Goal: Task Accomplishment & Management: Use online tool/utility

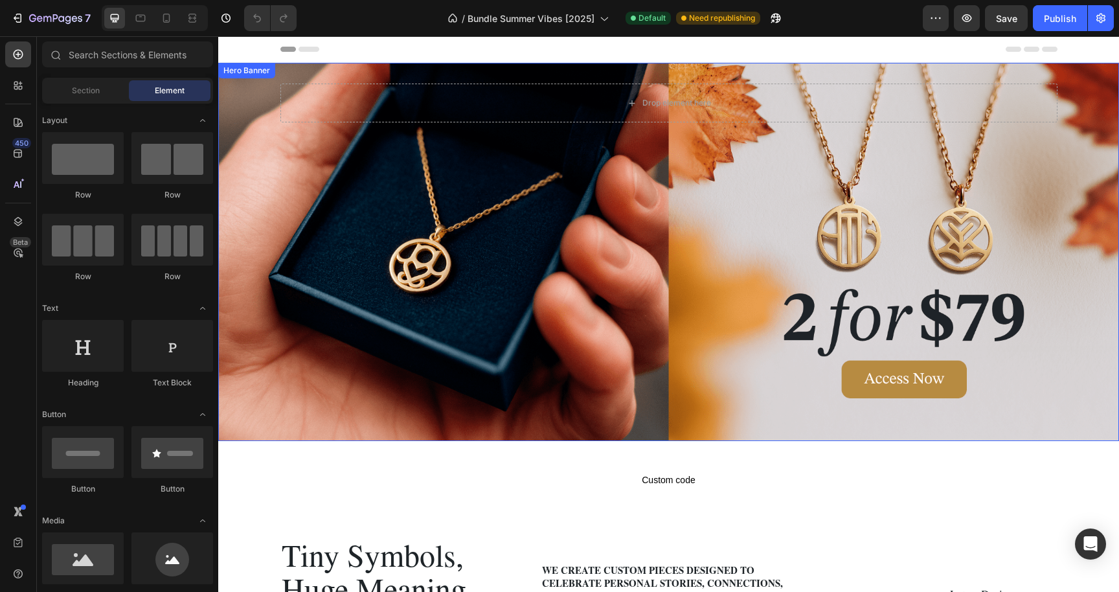
click at [616, 298] on div "Background Image" at bounding box center [668, 252] width 901 height 378
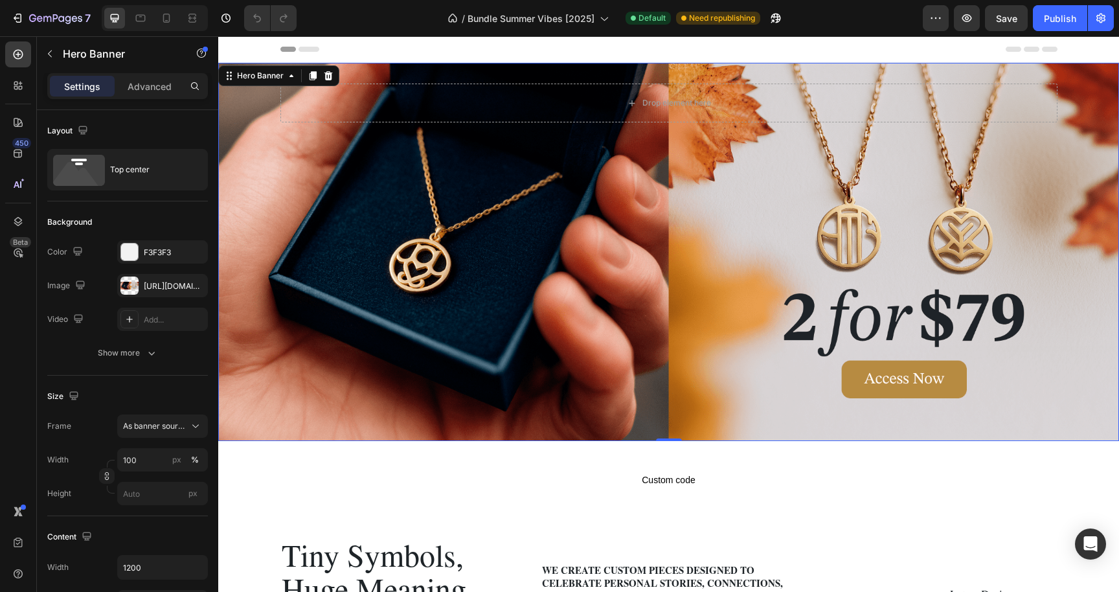
click at [528, 210] on div "Background Image" at bounding box center [668, 252] width 901 height 378
click at [132, 284] on div at bounding box center [129, 285] width 18 height 18
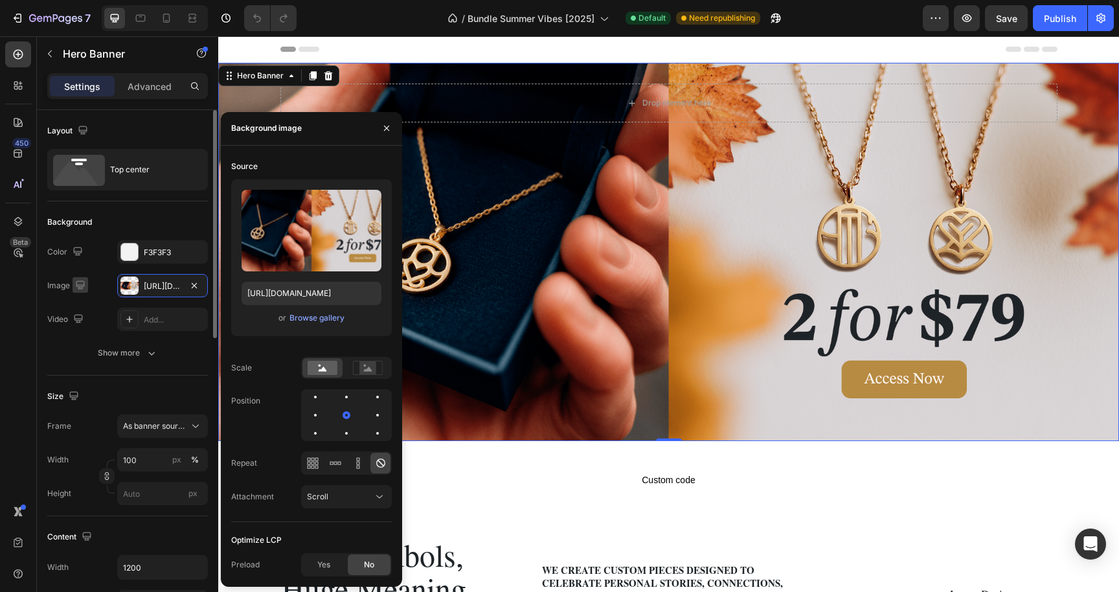
click at [82, 285] on icon "button" at bounding box center [80, 284] width 8 height 8
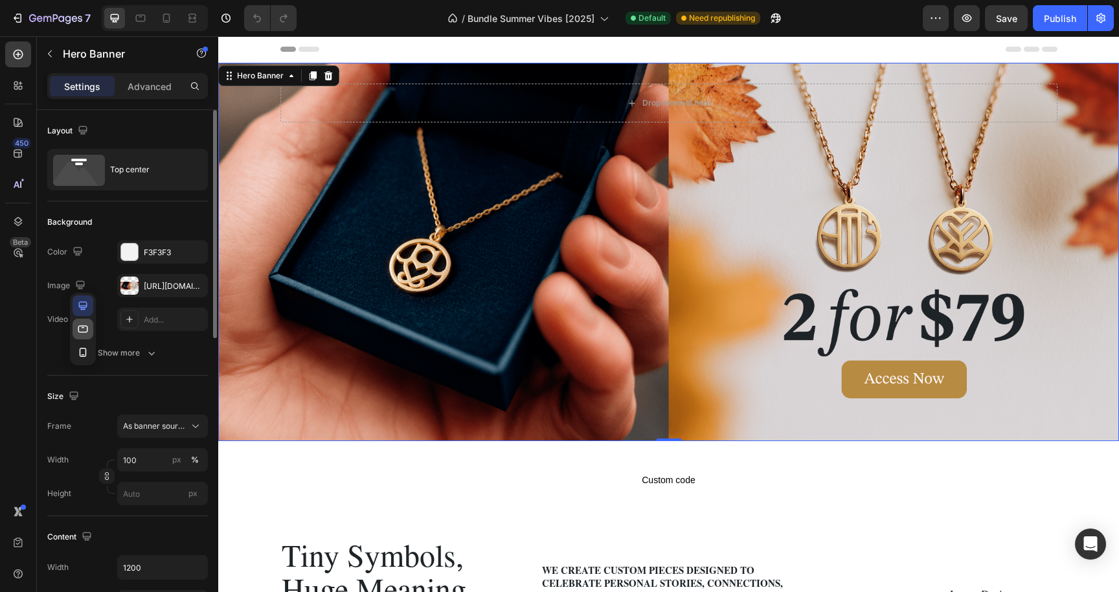
click at [87, 331] on icon "button" at bounding box center [82, 328] width 13 height 13
type input "100%"
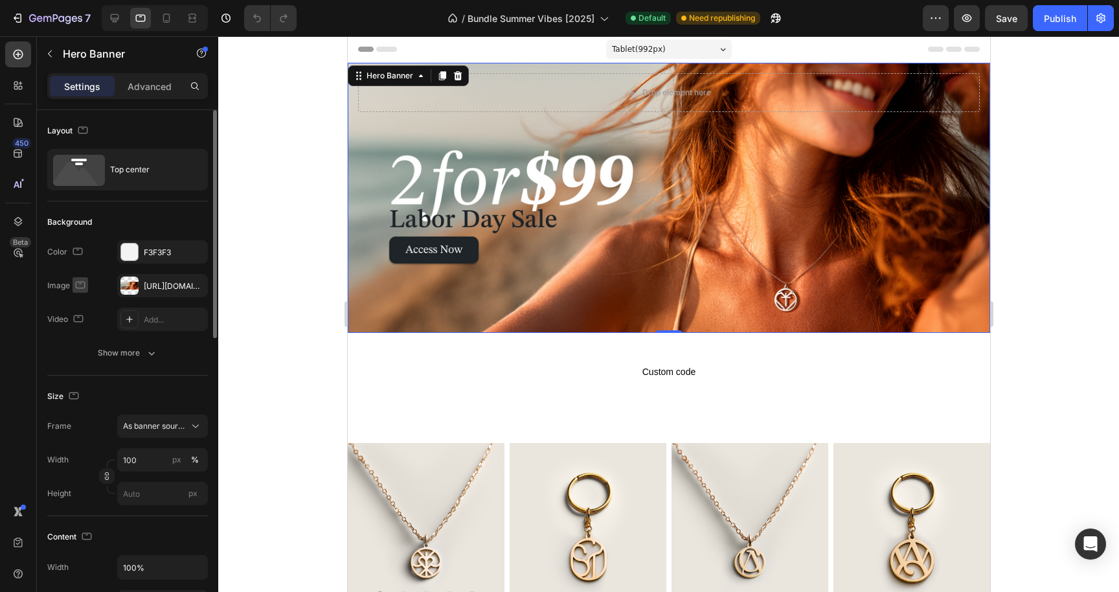
click at [78, 286] on icon "button" at bounding box center [80, 284] width 13 height 13
click at [79, 344] on button "button" at bounding box center [83, 352] width 21 height 21
type input "[URL][DOMAIN_NAME]"
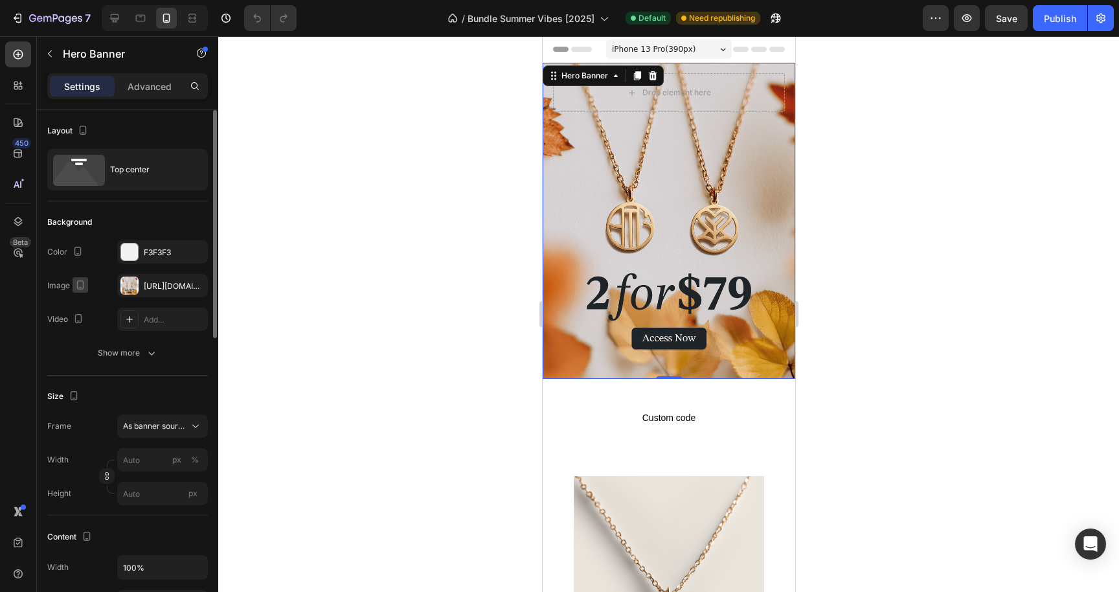
click at [81, 287] on icon "button" at bounding box center [80, 287] width 3 height 1
click at [82, 328] on icon "button" at bounding box center [82, 328] width 13 height 13
type input "100"
type input "https://cdn.shopify.com/s/files/1/0771/3105/5436/files/gempages_519637010802017…"
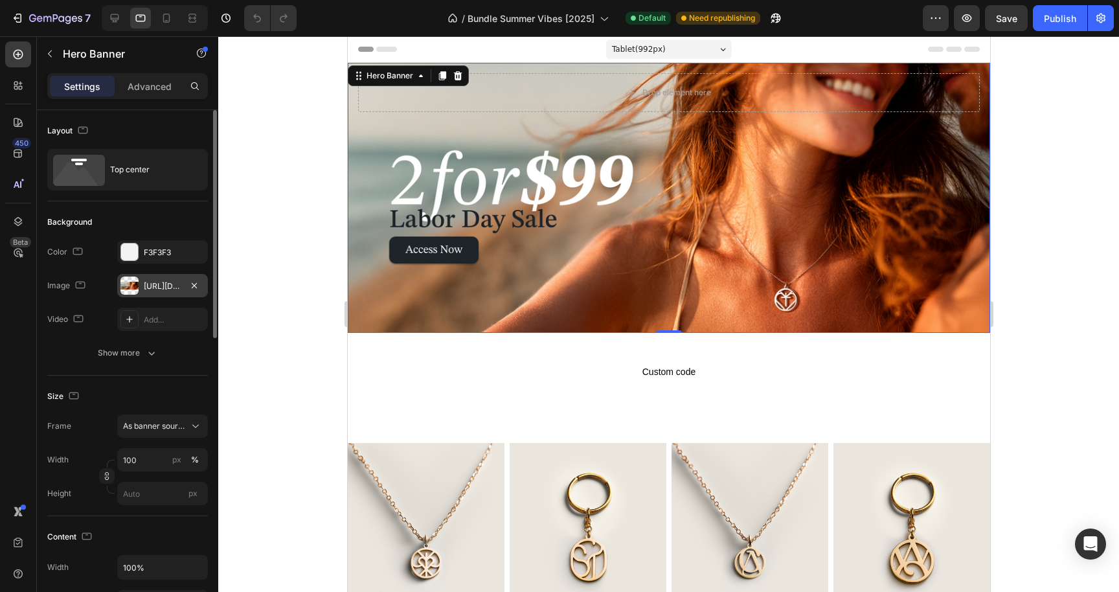
click at [148, 287] on div "https://cdn.shopify.com/s/files/1/0771/3105/5436/files/gempages_519637010802017…" at bounding box center [163, 286] width 38 height 12
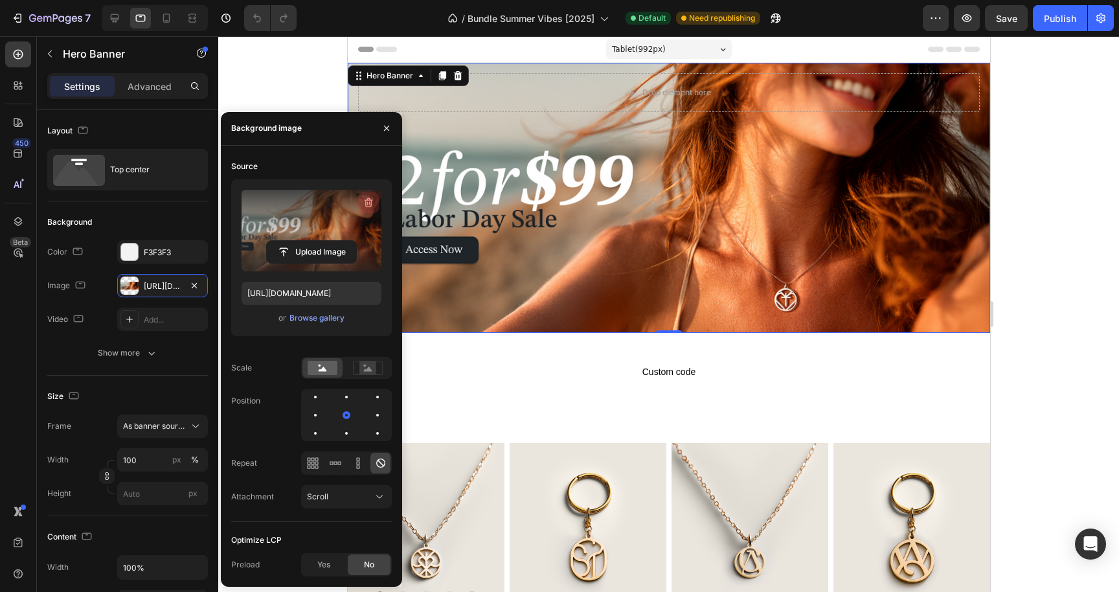
click at [368, 203] on icon "button" at bounding box center [368, 202] width 13 height 13
type input "Auto"
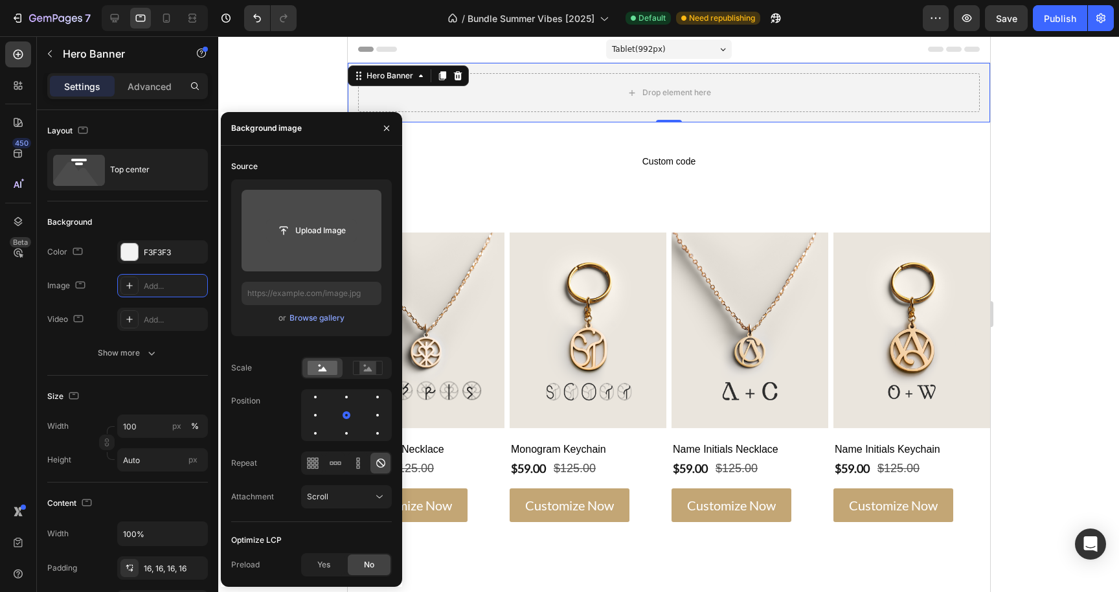
click at [324, 233] on input "file" at bounding box center [311, 230] width 89 height 22
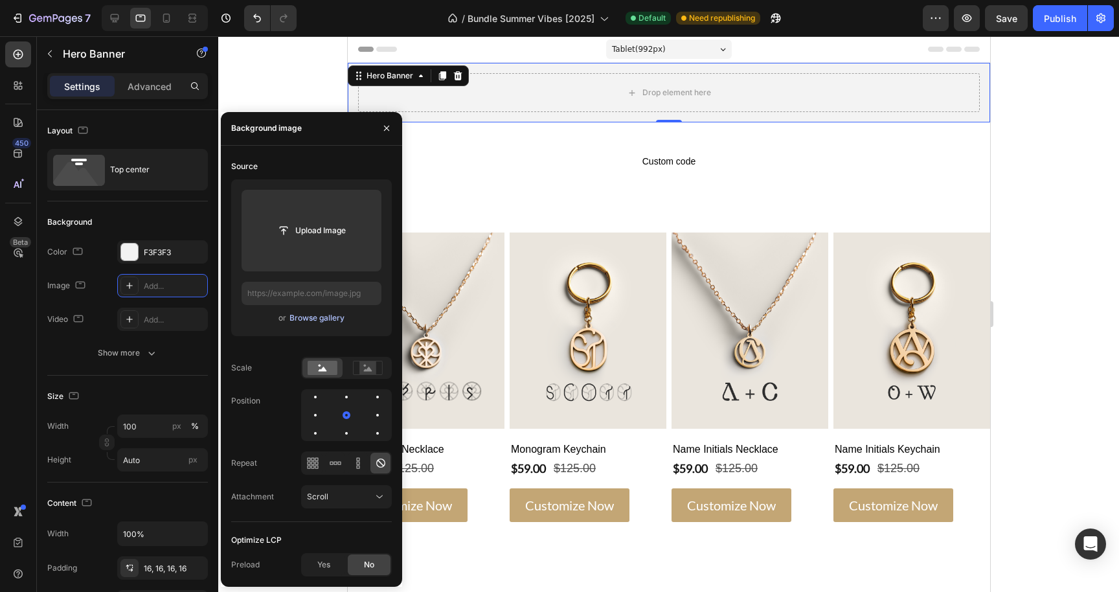
click at [319, 321] on div "Browse gallery" at bounding box center [316, 318] width 55 height 12
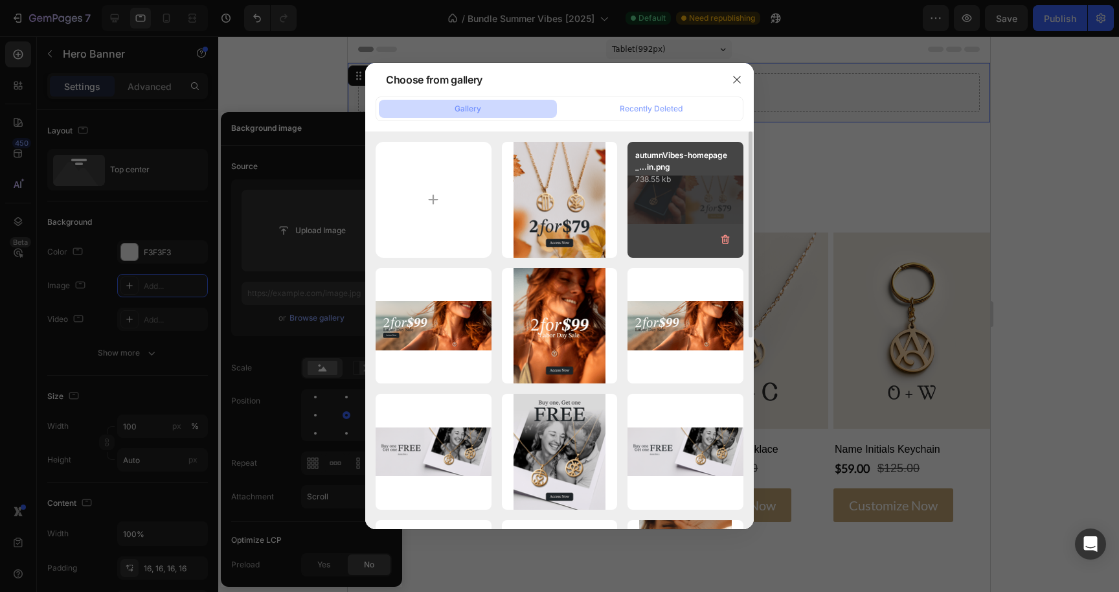
click at [683, 209] on div "autumnVibes-homepage_...in.png 738.55 kb" at bounding box center [685, 200] width 116 height 116
type input "[URL][DOMAIN_NAME]"
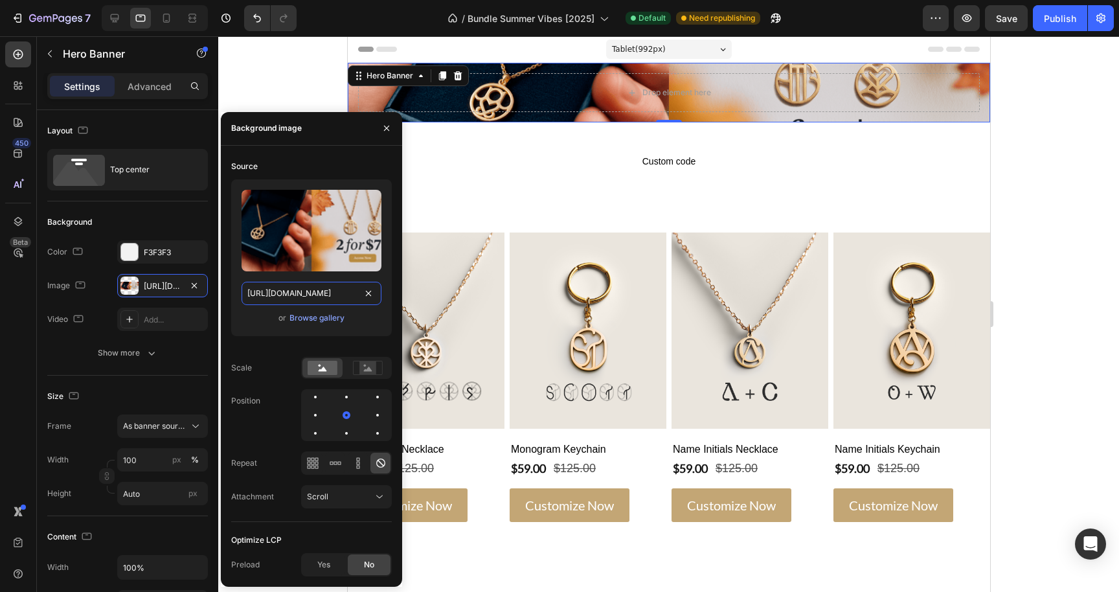
click at [332, 293] on input "[URL][DOMAIN_NAME]" at bounding box center [312, 293] width 140 height 23
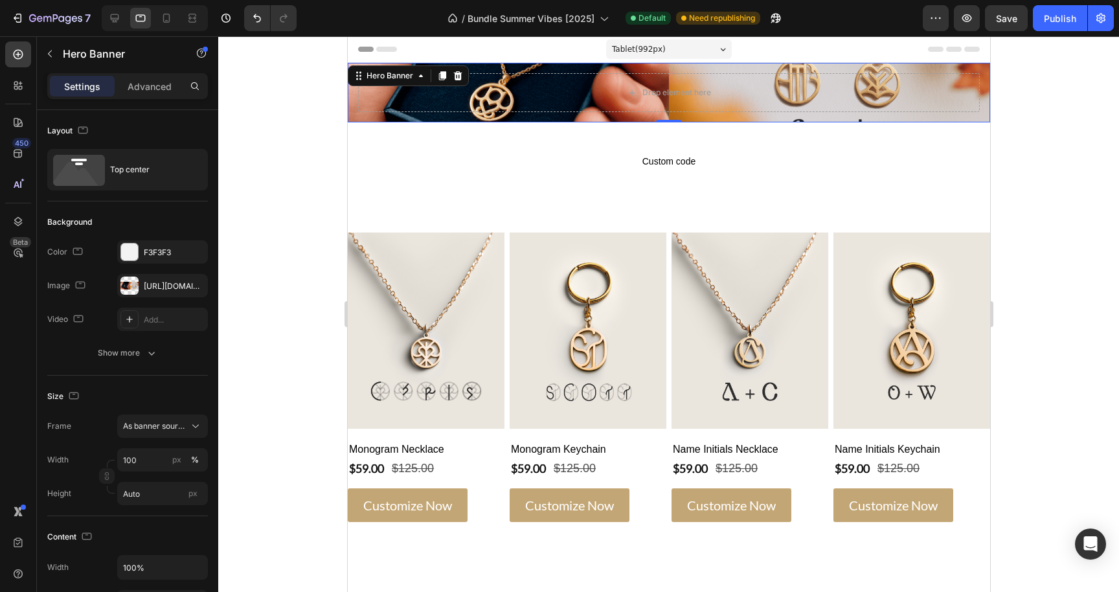
click at [638, 119] on div "Drop element here" at bounding box center [668, 93] width 642 height 60
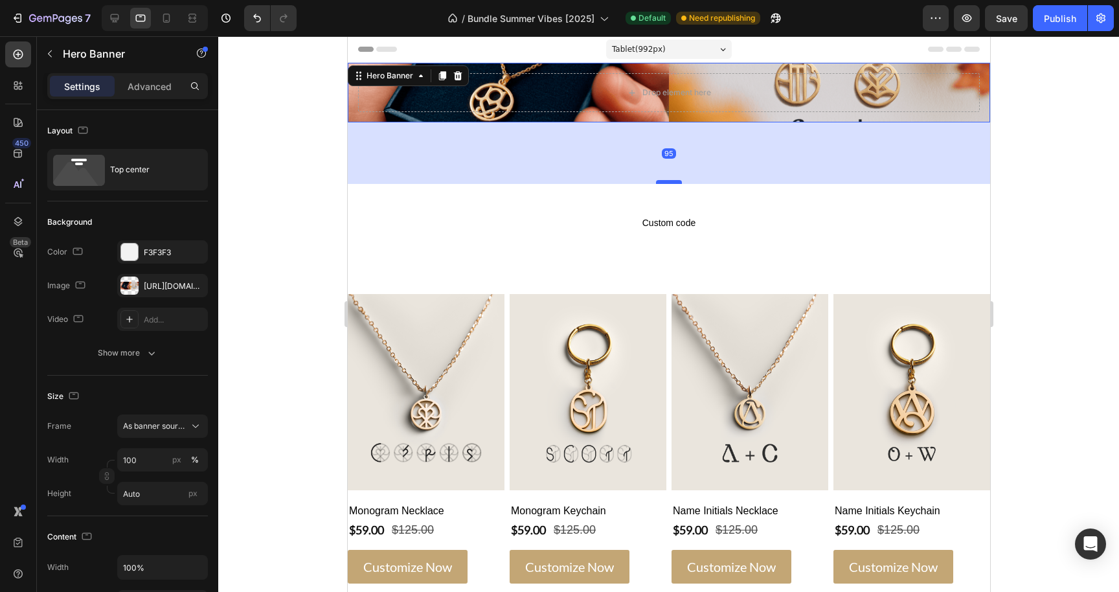
drag, startPoint x: 665, startPoint y: 121, endPoint x: 666, endPoint y: 181, distance: 60.2
click at [666, 181] on div at bounding box center [668, 182] width 26 height 4
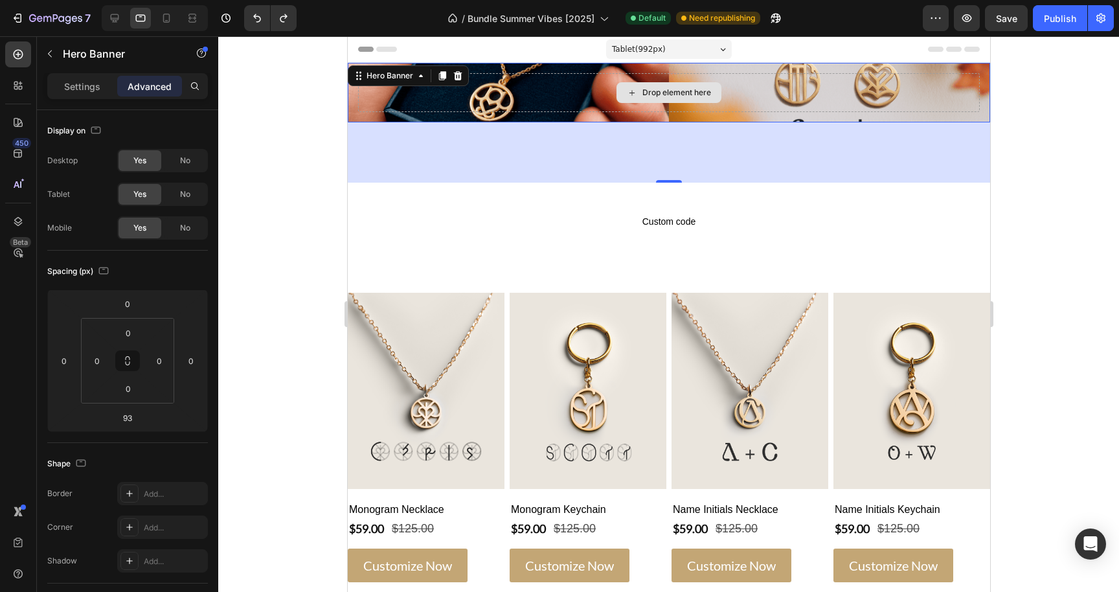
type input "0"
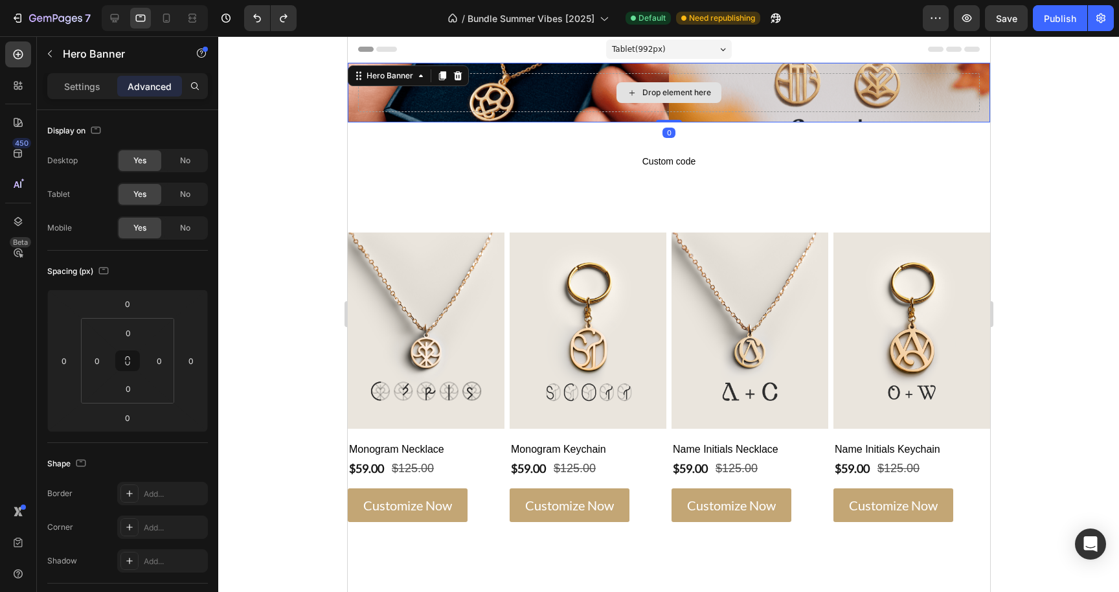
click at [548, 96] on div "Drop element here" at bounding box center [668, 92] width 622 height 39
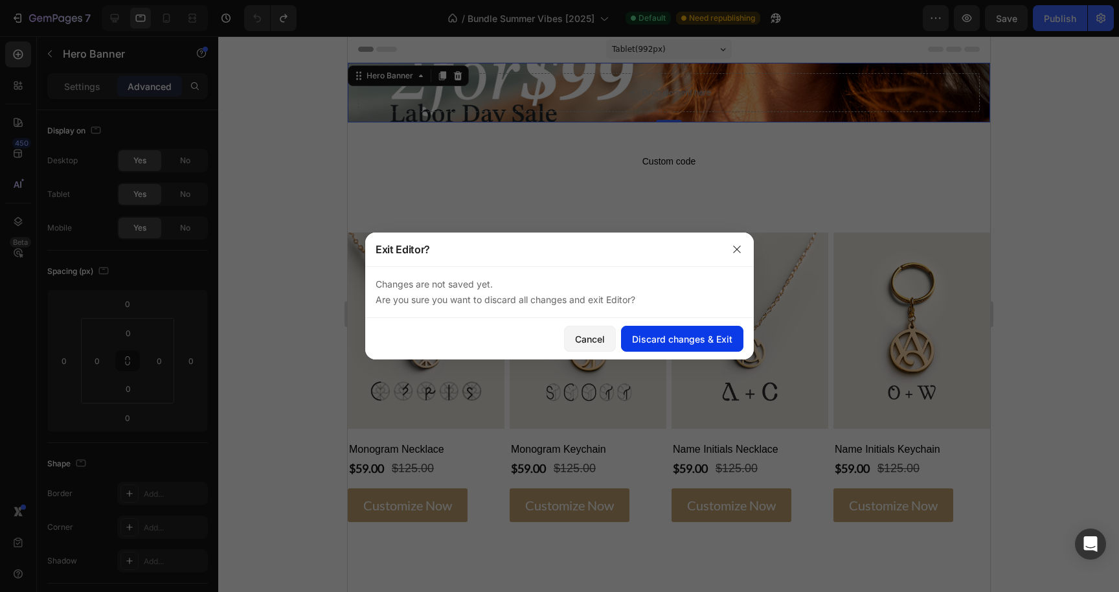
click at [712, 344] on div "Discard changes & Exit" at bounding box center [682, 339] width 100 height 14
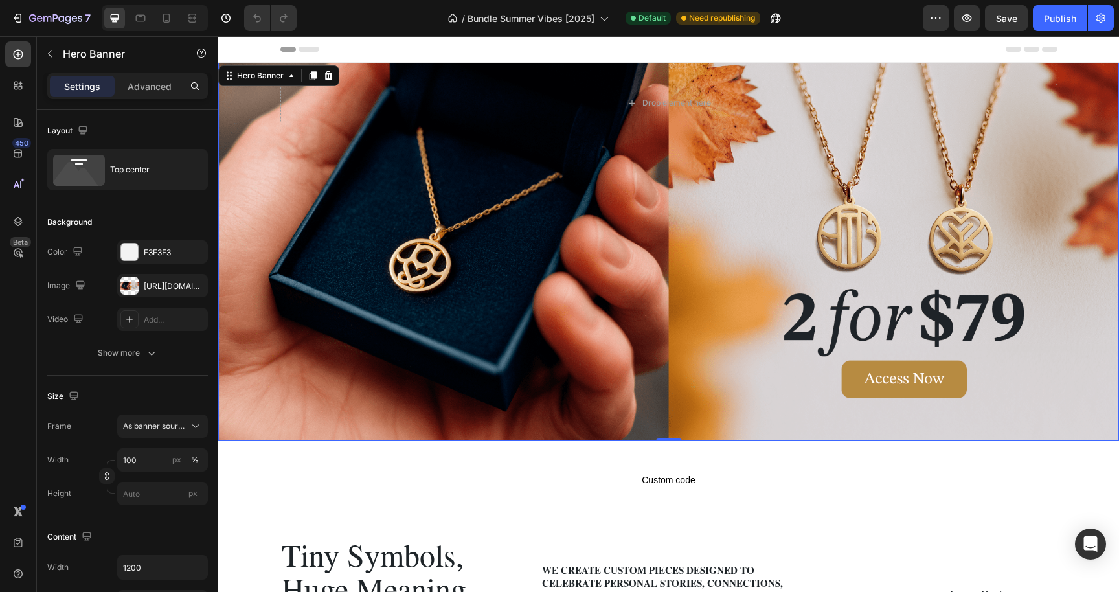
click at [524, 242] on div "Background Image" at bounding box center [668, 252] width 901 height 378
click at [74, 285] on icon "button" at bounding box center [80, 284] width 13 height 13
click at [87, 330] on icon "button" at bounding box center [83, 328] width 10 height 7
type input "Auto"
type input "100%"
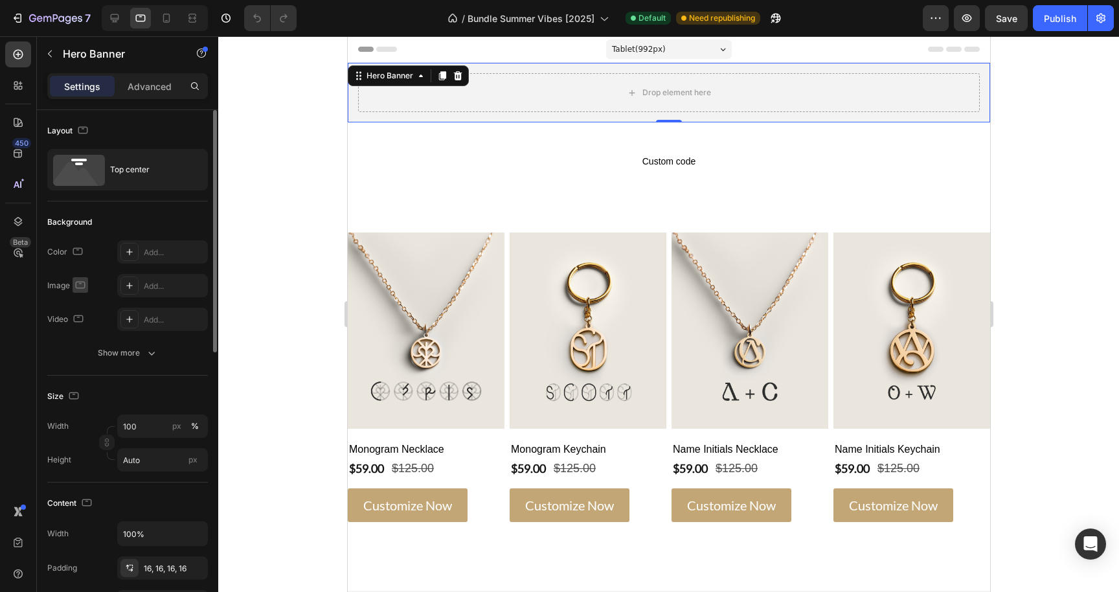
click at [81, 278] on icon "button" at bounding box center [80, 284] width 13 height 13
click at [81, 346] on icon "button" at bounding box center [82, 352] width 13 height 13
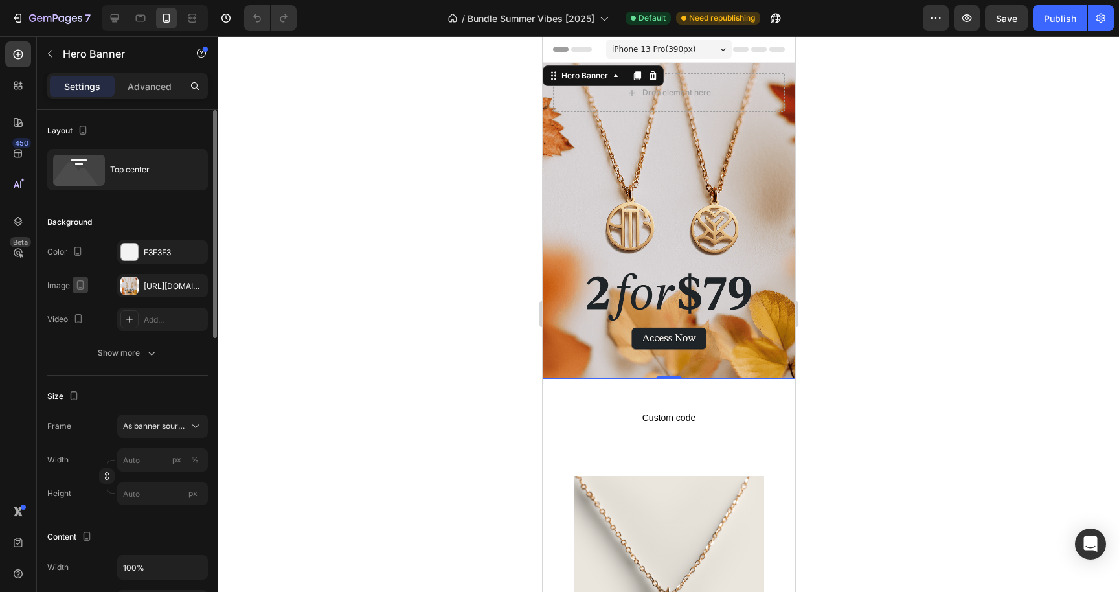
click at [79, 283] on icon "button" at bounding box center [80, 284] width 13 height 13
click at [84, 309] on icon "button" at bounding box center [83, 305] width 8 height 8
type input "100"
type input "1200"
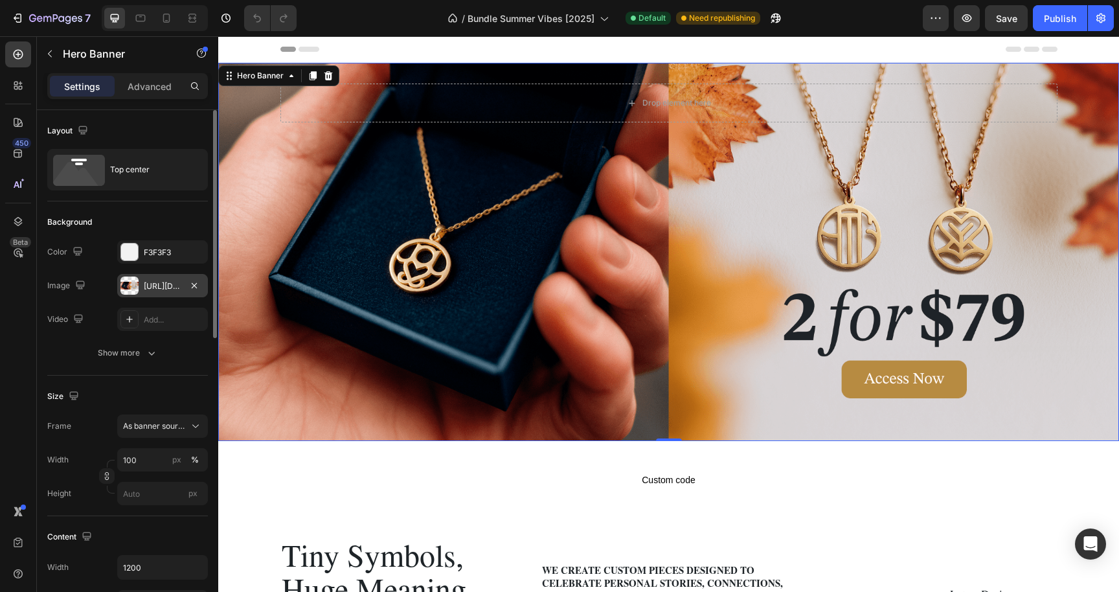
click at [150, 285] on div "[URL][DOMAIN_NAME]" at bounding box center [163, 286] width 38 height 12
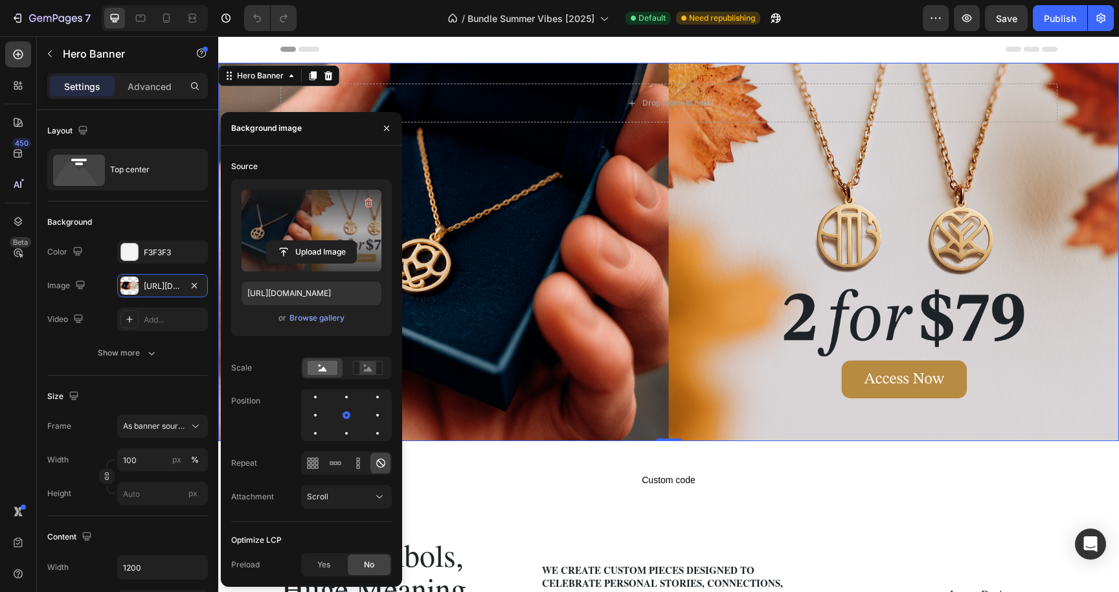
click at [329, 213] on label at bounding box center [312, 231] width 140 height 82
click at [329, 241] on input "file" at bounding box center [311, 252] width 89 height 22
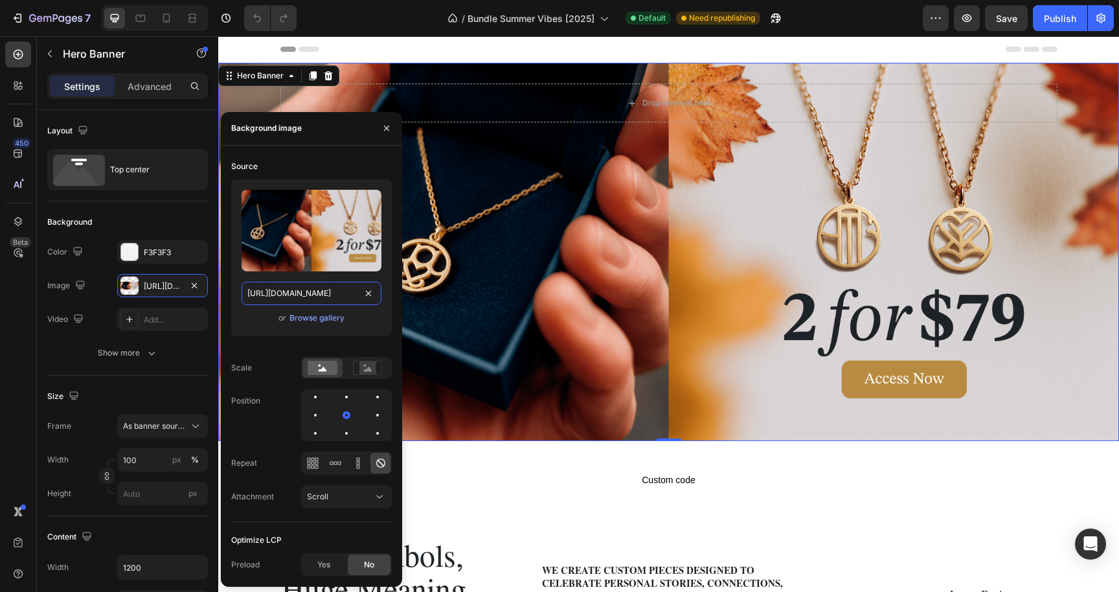
click at [324, 287] on input "[URL][DOMAIN_NAME]" at bounding box center [312, 293] width 140 height 23
click at [84, 281] on icon "button" at bounding box center [80, 284] width 13 height 13
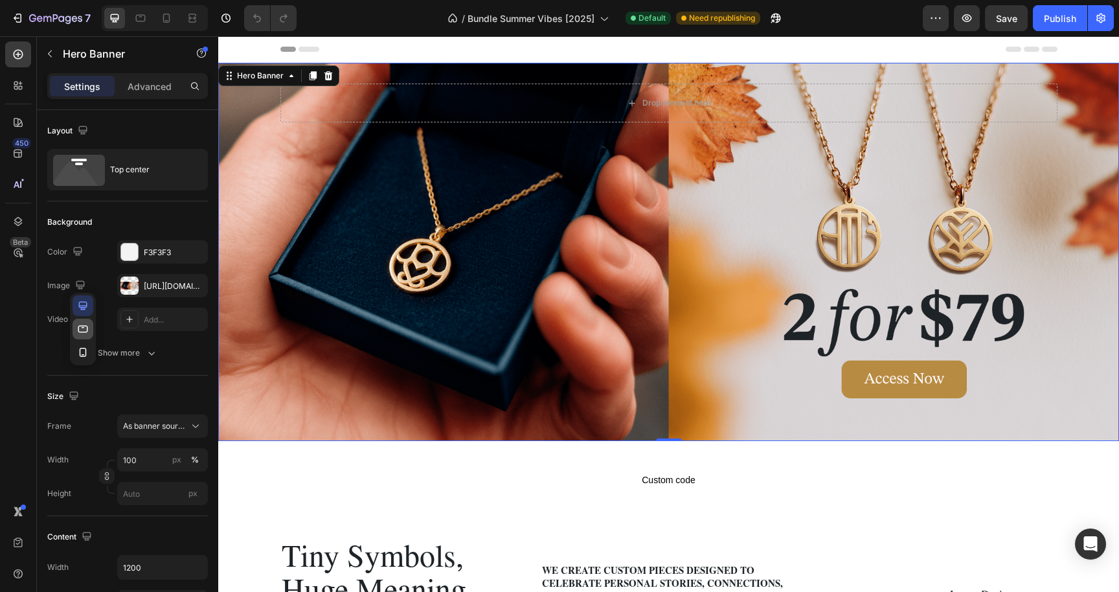
click at [85, 330] on icon "button" at bounding box center [82, 328] width 13 height 13
type input "Auto"
type input "100%"
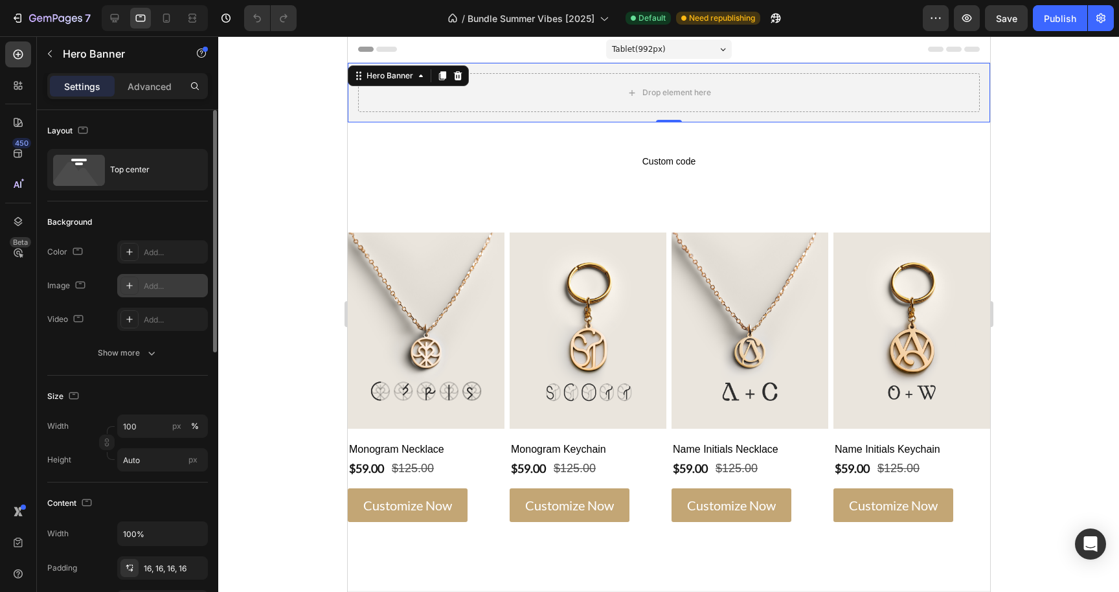
click at [164, 287] on div "Add..." at bounding box center [174, 286] width 61 height 12
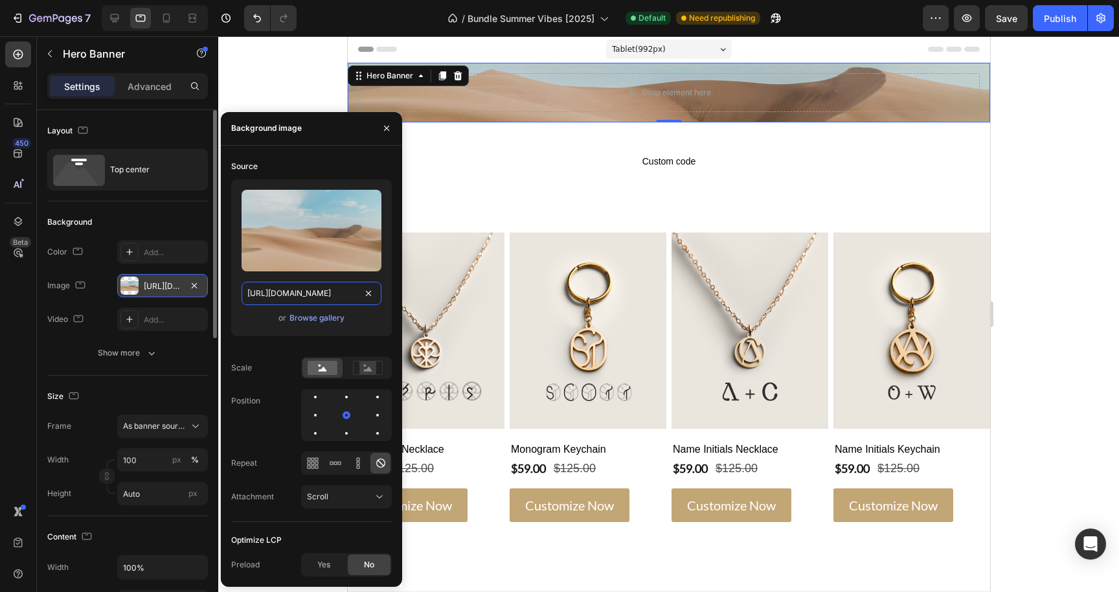
click at [312, 295] on input "[URL][DOMAIN_NAME]" at bounding box center [312, 293] width 140 height 23
paste input "0771/3105/5436/files/[URL][DOMAIN_NAME]"
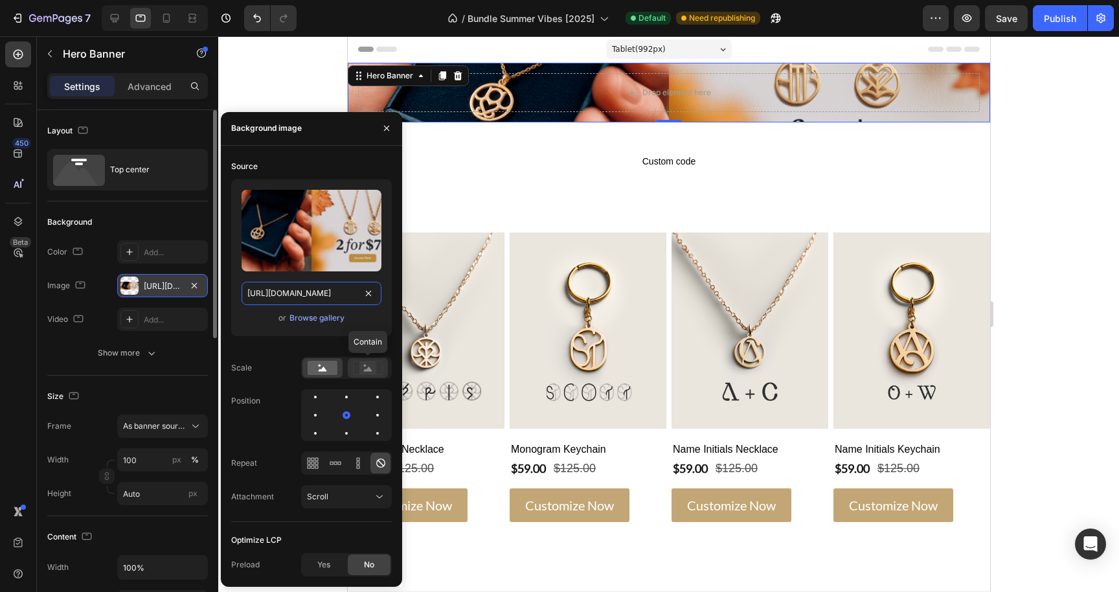
type input "[URL][DOMAIN_NAME]"
click at [363, 370] on rect at bounding box center [367, 367] width 17 height 13
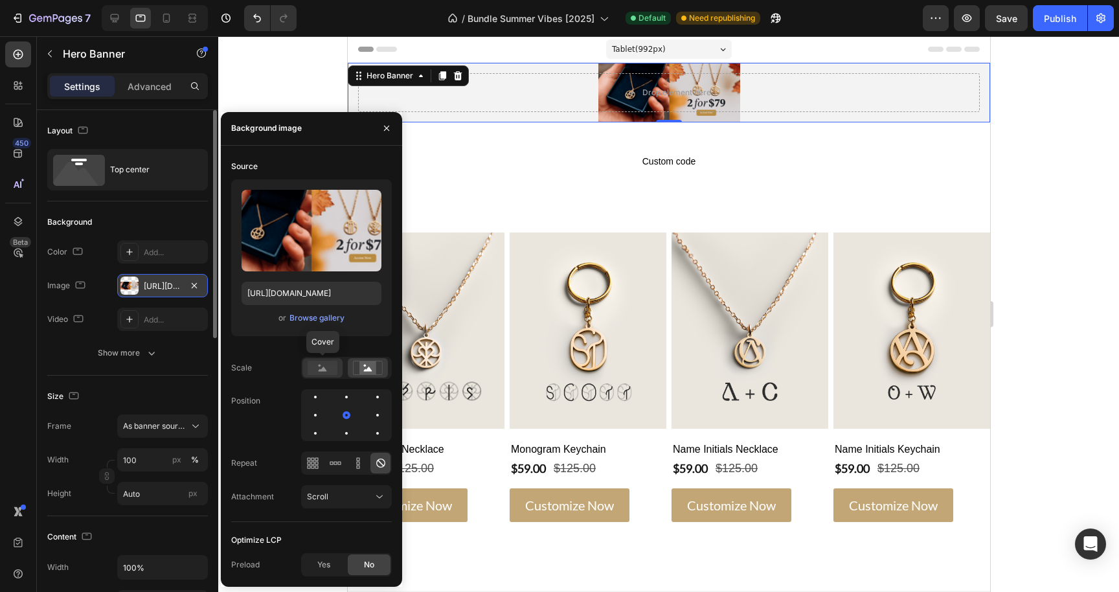
click at [320, 366] on rect at bounding box center [323, 368] width 30 height 14
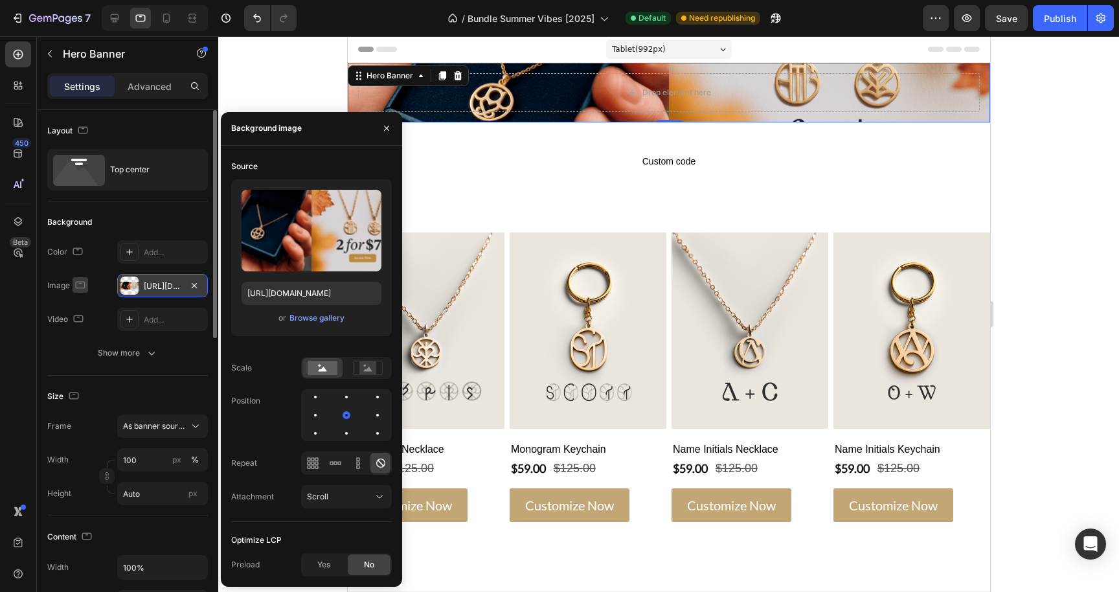
click at [86, 282] on icon "button" at bounding box center [80, 284] width 13 height 13
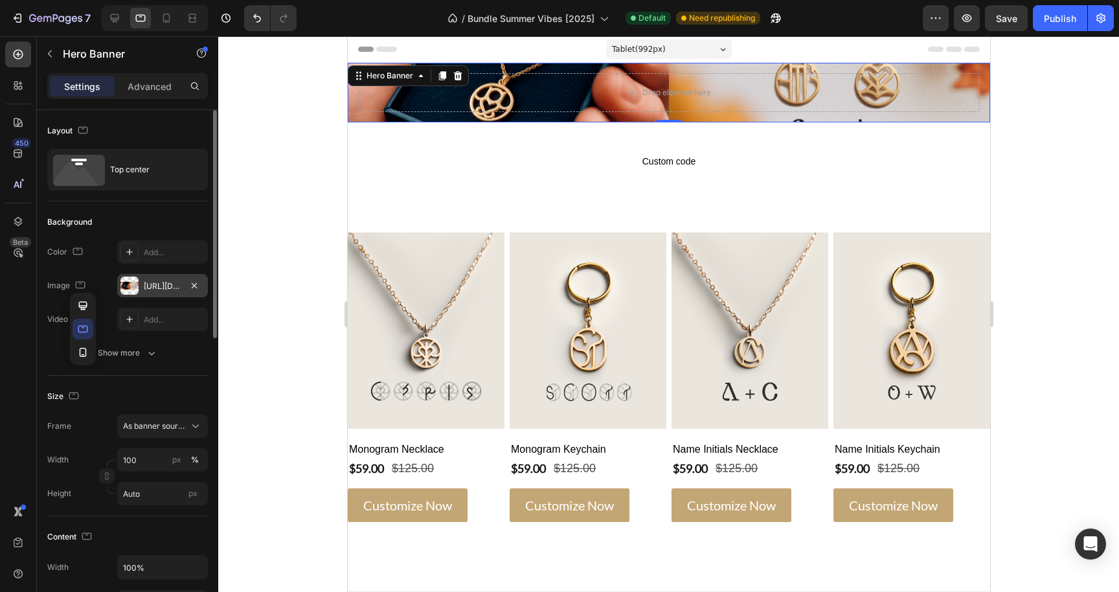
click at [82, 321] on button "button" at bounding box center [83, 329] width 21 height 21
click at [84, 278] on icon "button" at bounding box center [80, 284] width 13 height 13
click at [84, 302] on icon "button" at bounding box center [82, 305] width 13 height 13
type input "1200"
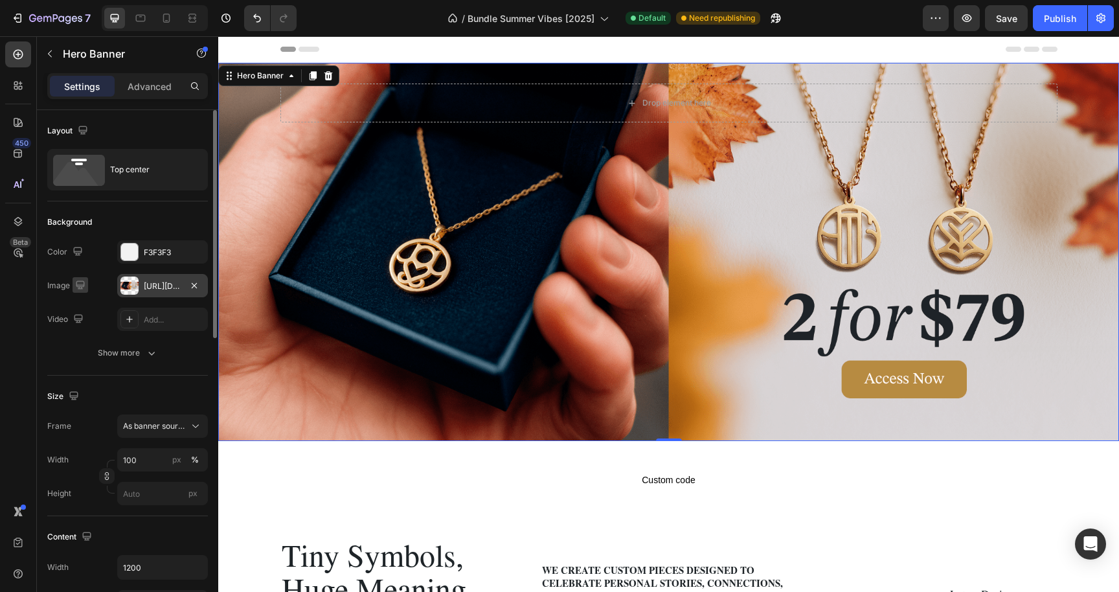
click at [82, 280] on icon "button" at bounding box center [80, 284] width 8 height 8
click at [83, 331] on icon "button" at bounding box center [82, 328] width 13 height 13
type input "Auto"
type input "100%"
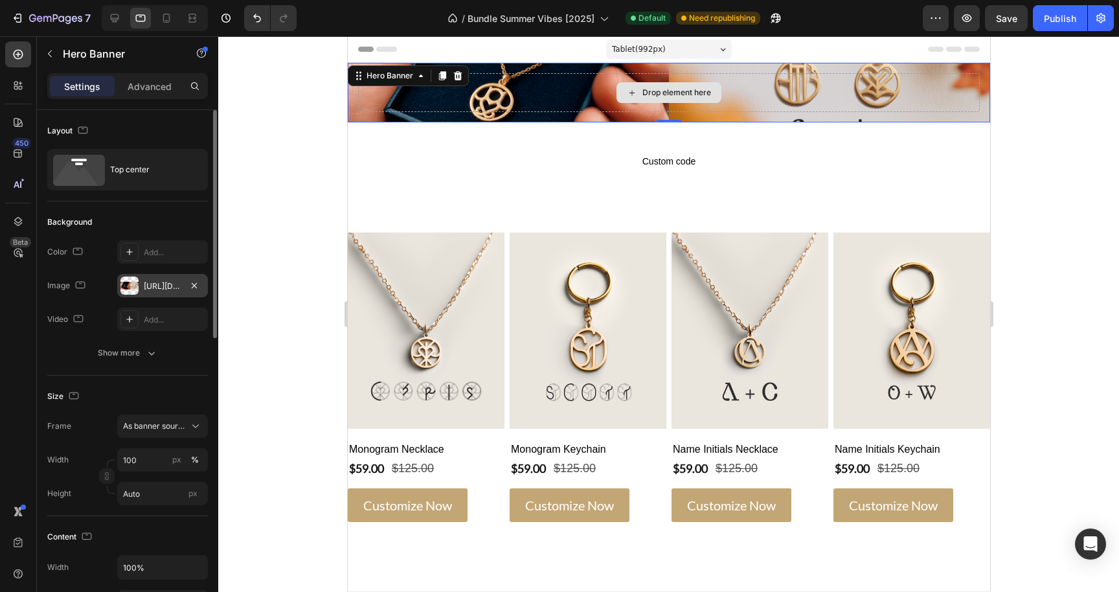
click at [369, 99] on div "Drop element here" at bounding box center [668, 92] width 622 height 39
click at [399, 74] on div "Hero Banner" at bounding box center [389, 76] width 52 height 12
click at [400, 78] on div "Hero Banner" at bounding box center [389, 76] width 52 height 12
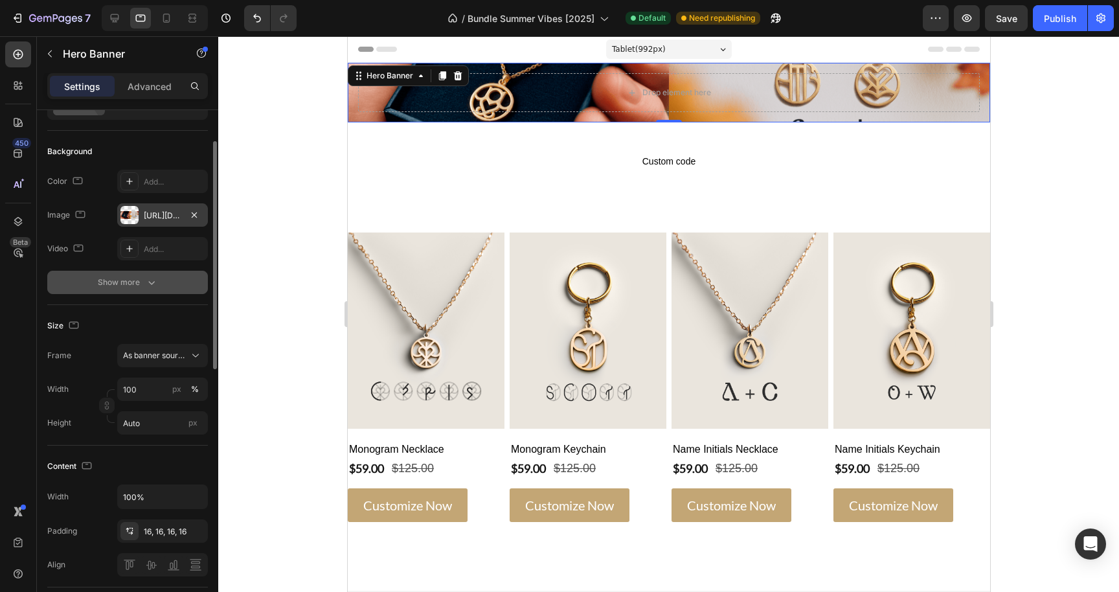
scroll to position [88, 0]
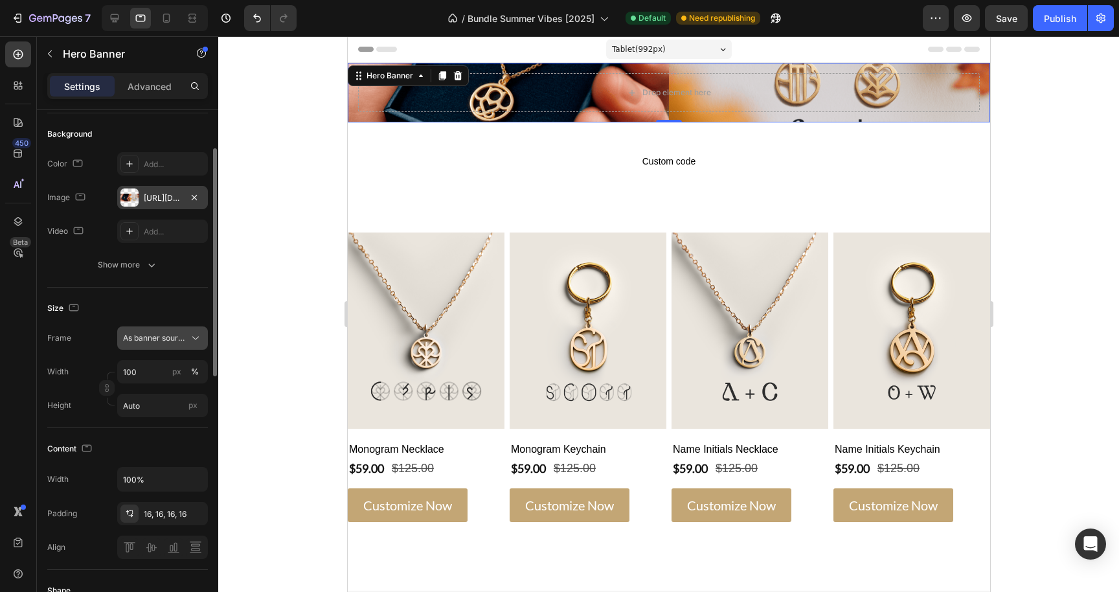
click at [170, 338] on span "As banner source" at bounding box center [154, 338] width 63 height 12
click at [153, 397] on div "Custom" at bounding box center [159, 393] width 75 height 12
click at [155, 343] on div "Custom" at bounding box center [154, 338] width 63 height 12
click at [153, 364] on span "As banner source" at bounding box center [154, 369] width 64 height 12
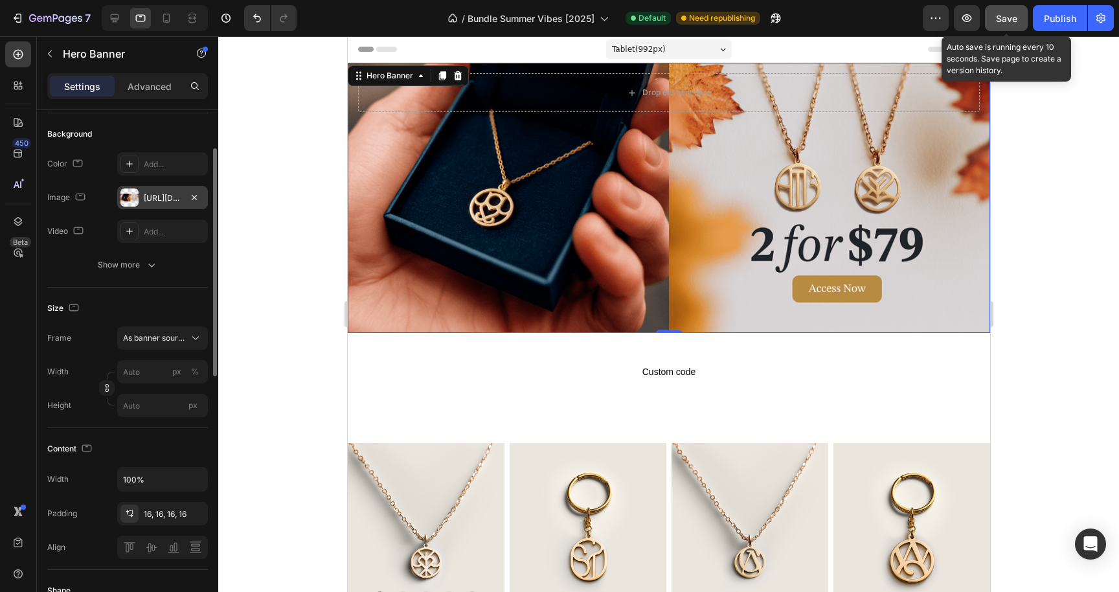
click at [1013, 13] on span "Save" at bounding box center [1006, 18] width 21 height 11
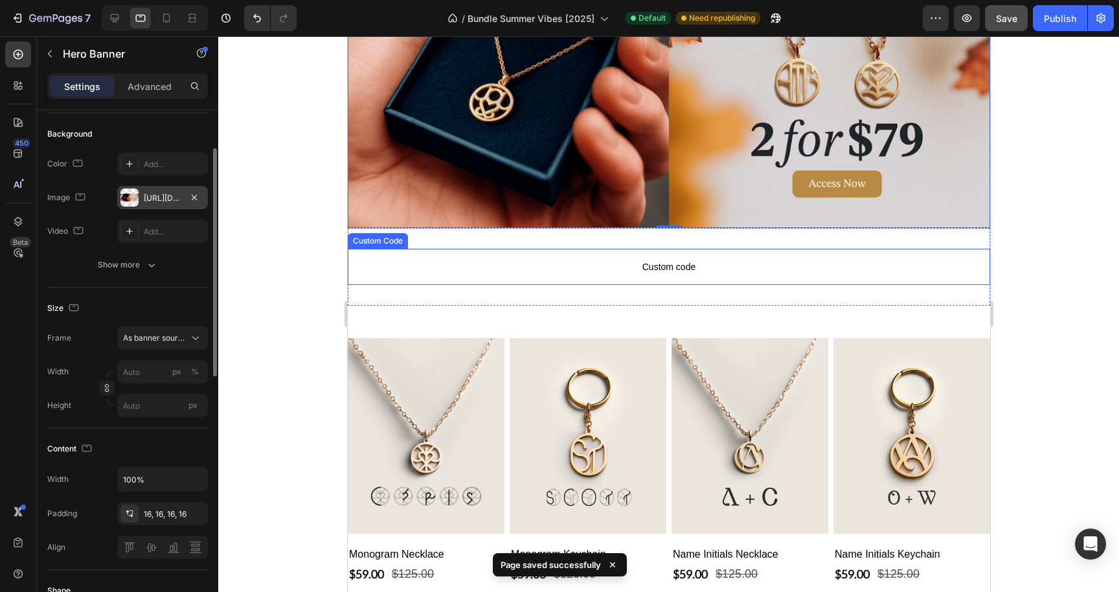
scroll to position [180, 0]
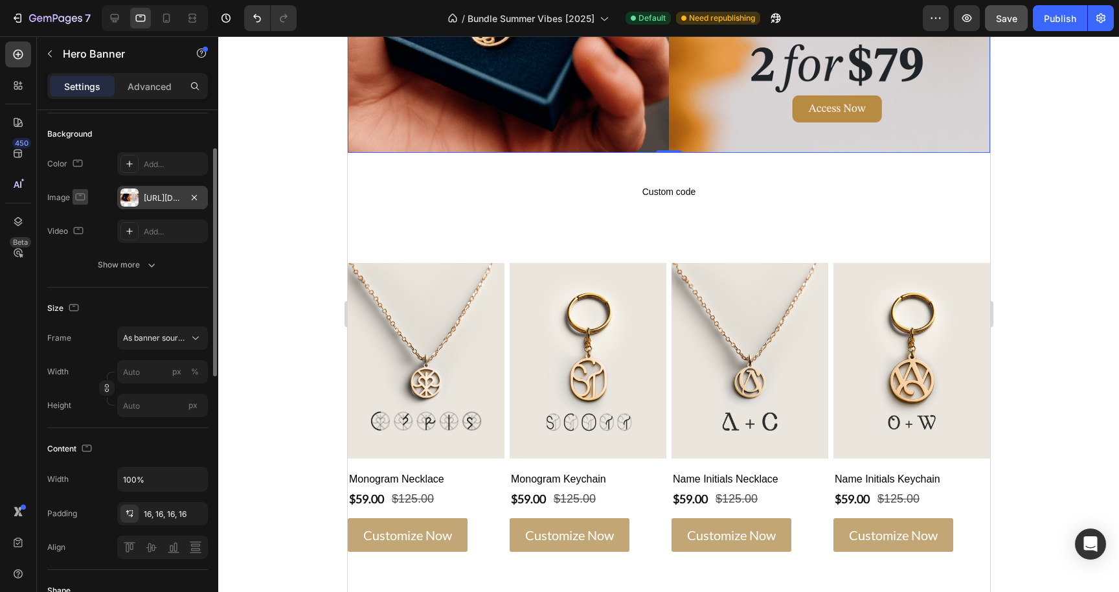
click at [85, 197] on icon "button" at bounding box center [80, 196] width 13 height 13
click at [84, 213] on icon "button" at bounding box center [83, 217] width 8 height 8
type input "100"
type input "1200"
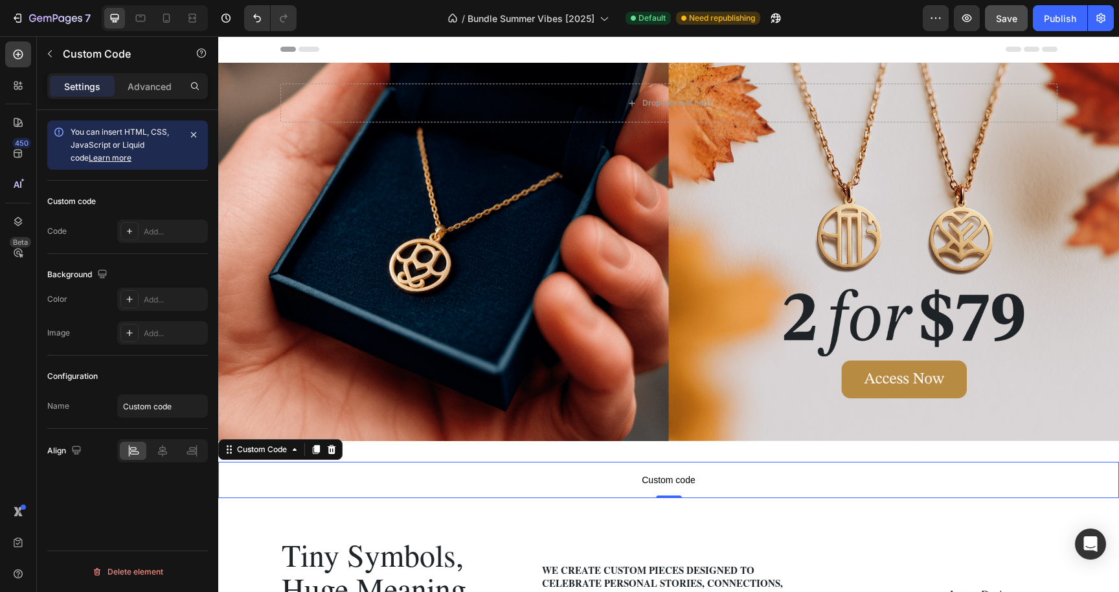
scroll to position [0, 0]
click at [683, 485] on span "Custom code" at bounding box center [668, 480] width 901 height 16
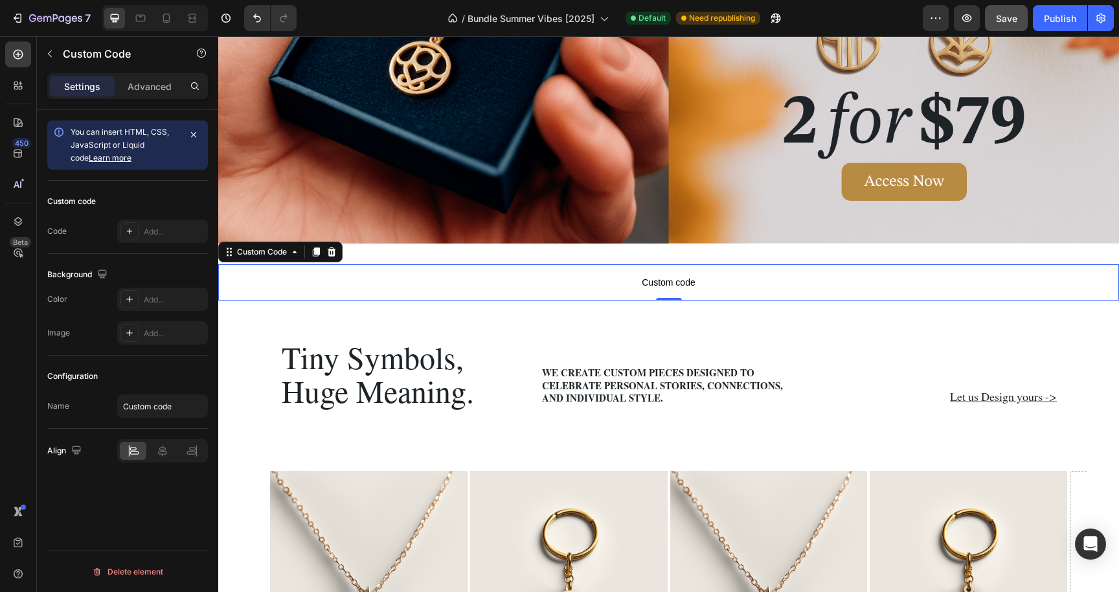
scroll to position [217, 0]
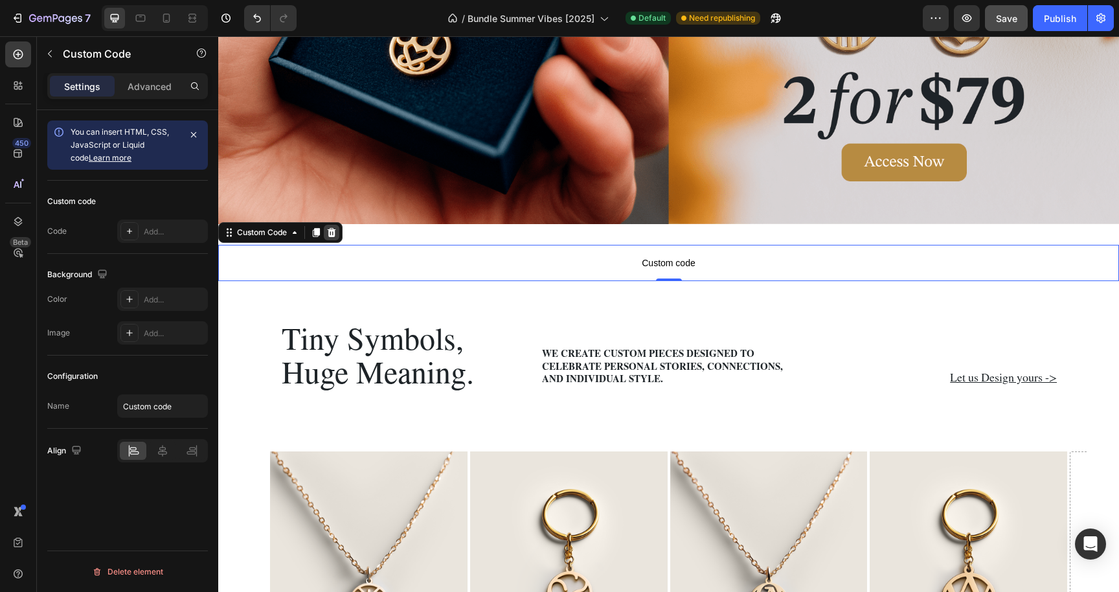
click at [331, 230] on icon at bounding box center [332, 232] width 8 height 9
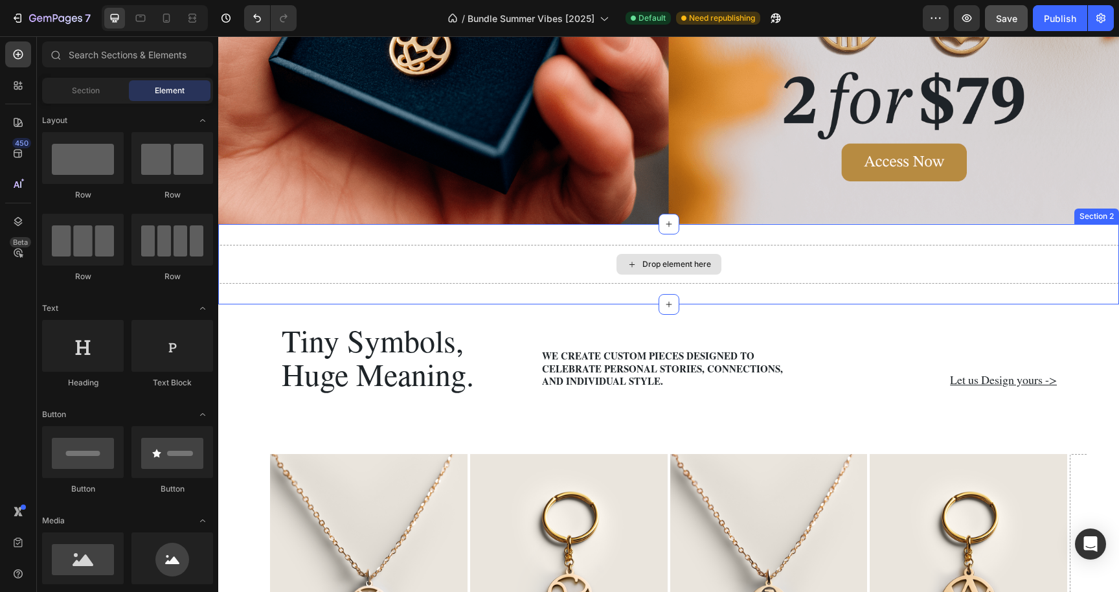
click at [518, 265] on div "Drop element here" at bounding box center [668, 264] width 901 height 39
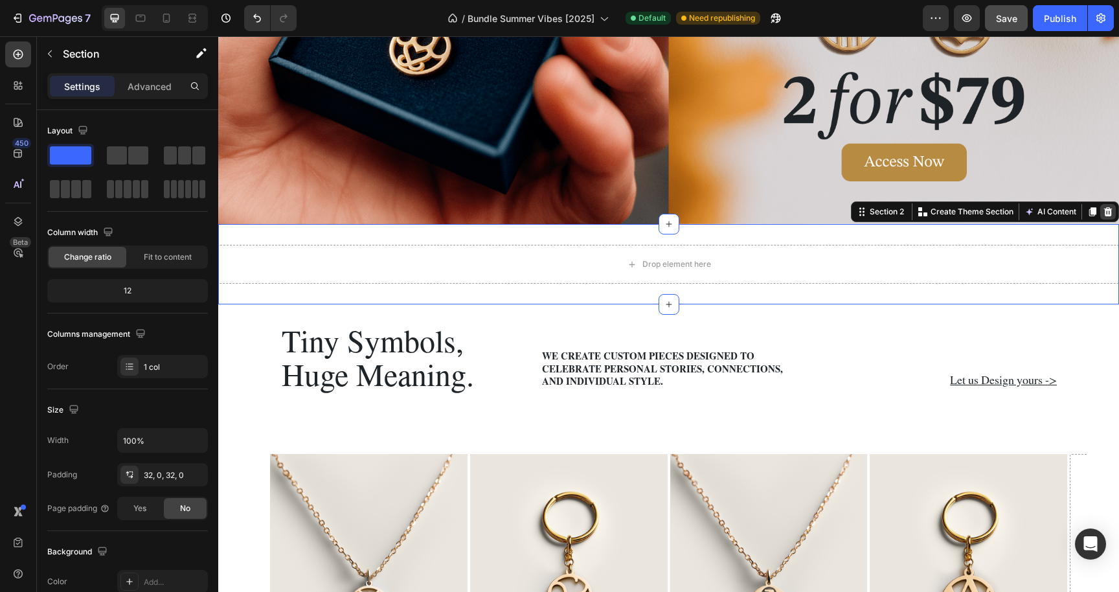
click at [1105, 213] on icon at bounding box center [1108, 211] width 8 height 9
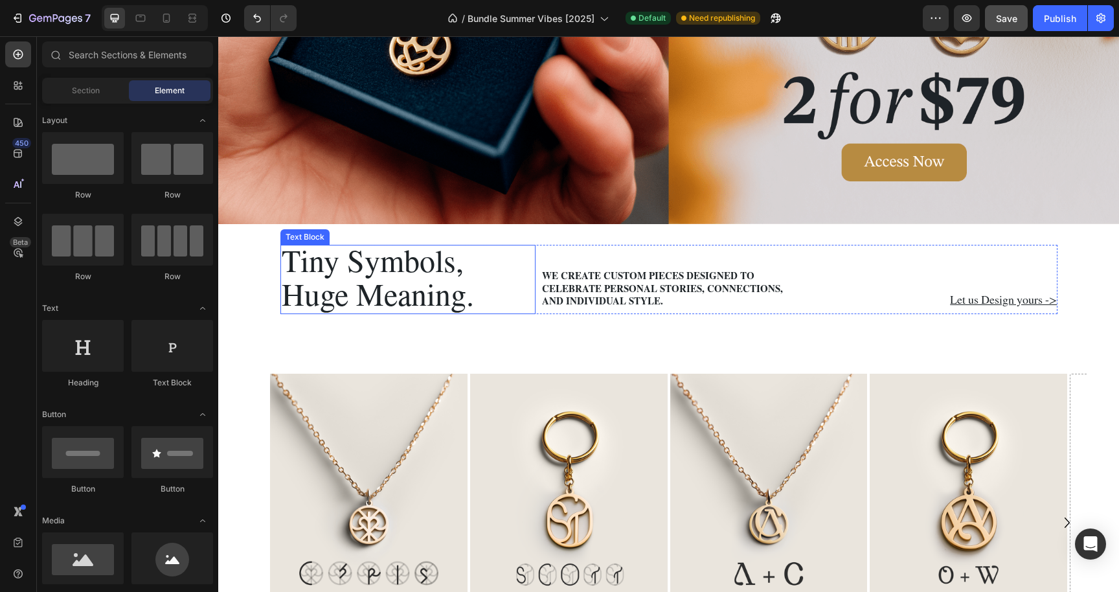
scroll to position [0, 0]
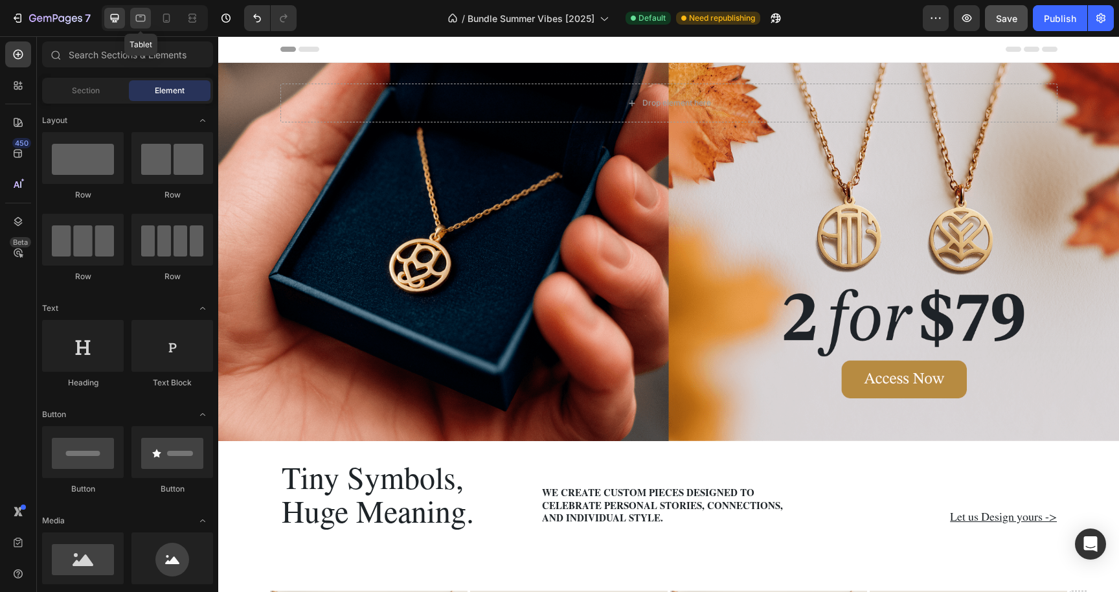
click at [145, 17] on icon at bounding box center [141, 18] width 10 height 7
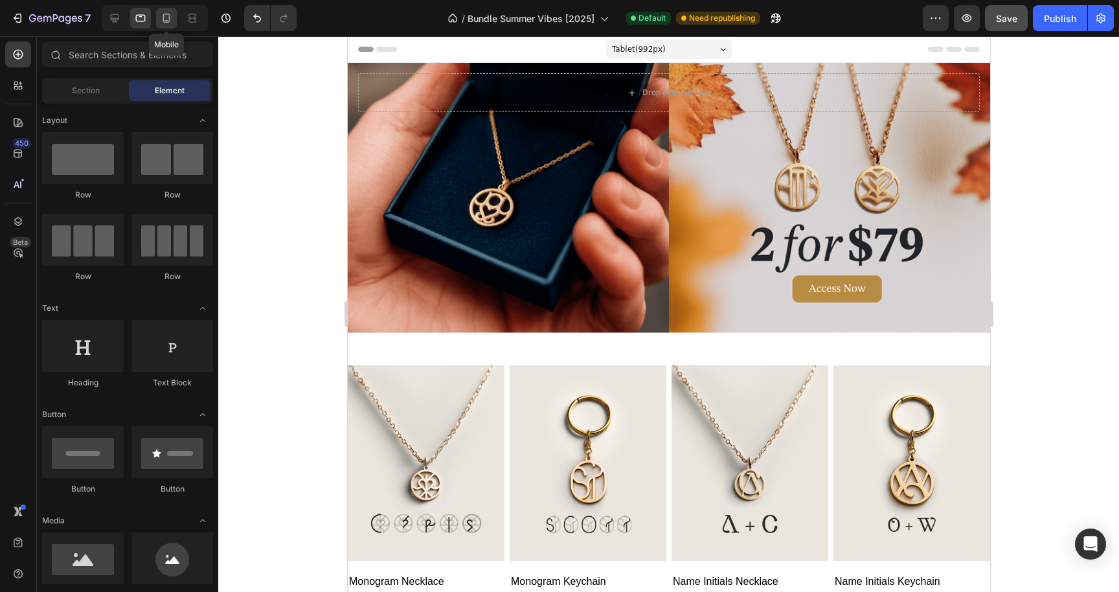
click at [174, 16] on div at bounding box center [166, 18] width 21 height 21
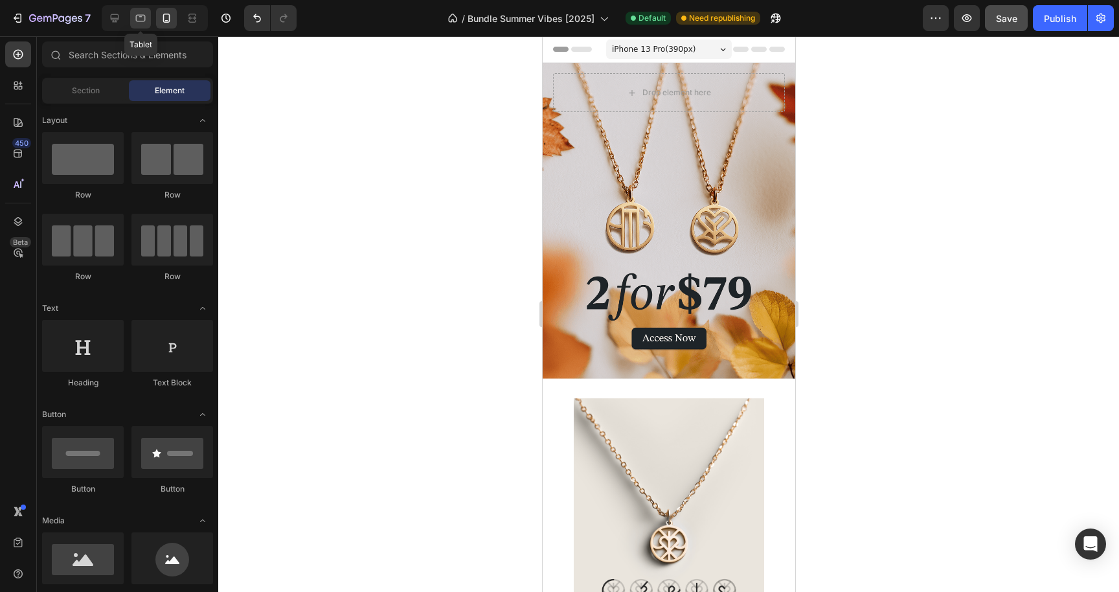
click at [140, 20] on icon at bounding box center [140, 18] width 13 height 13
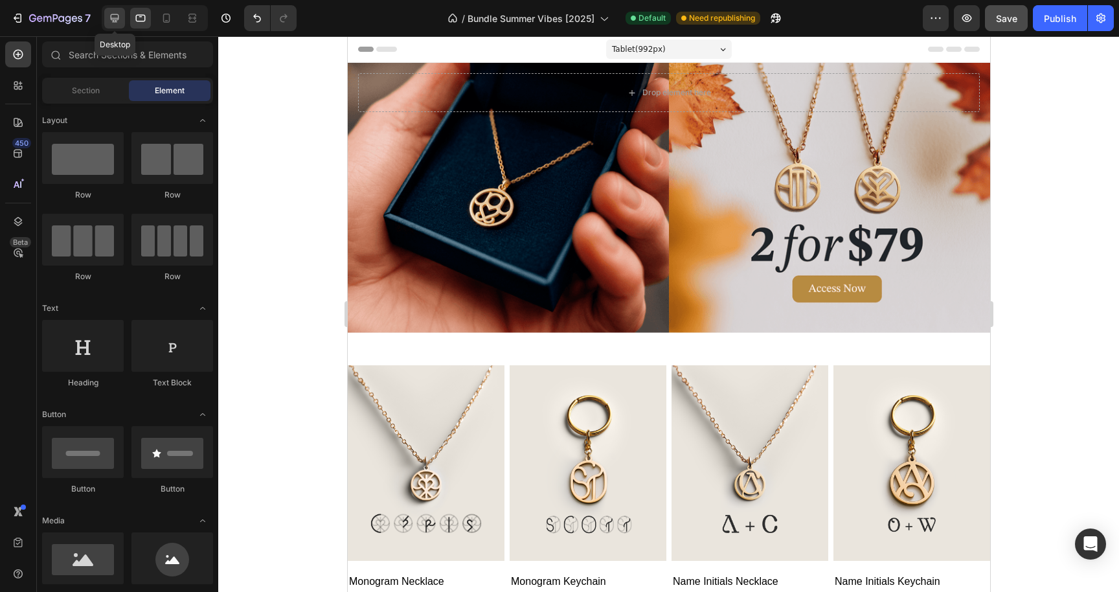
click at [120, 18] on icon at bounding box center [114, 18] width 13 height 13
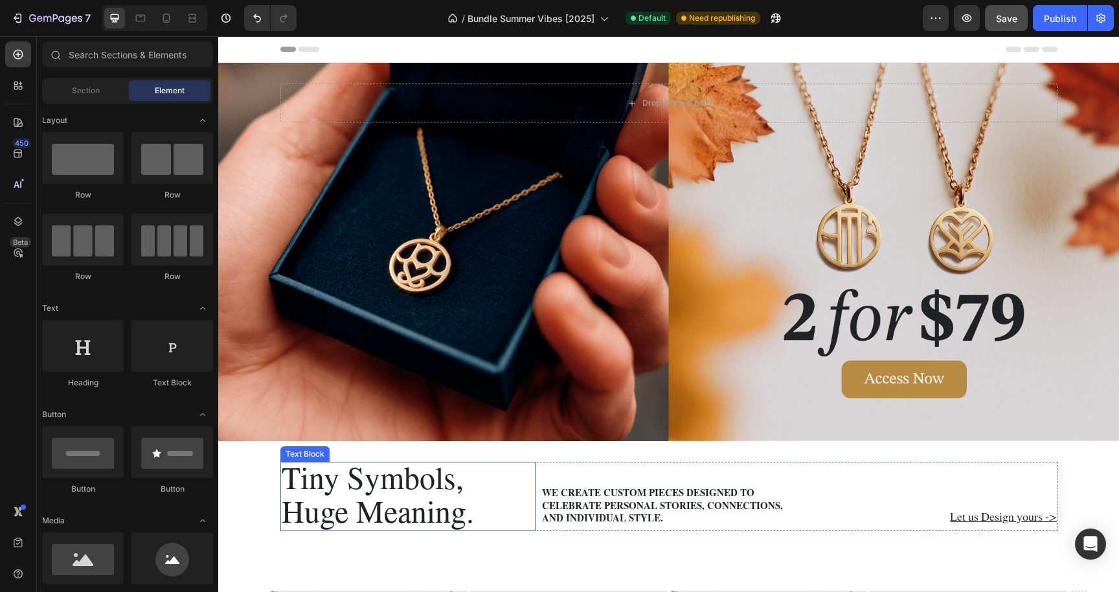
click at [425, 497] on p "Huge Meaning." at bounding box center [408, 513] width 253 height 33
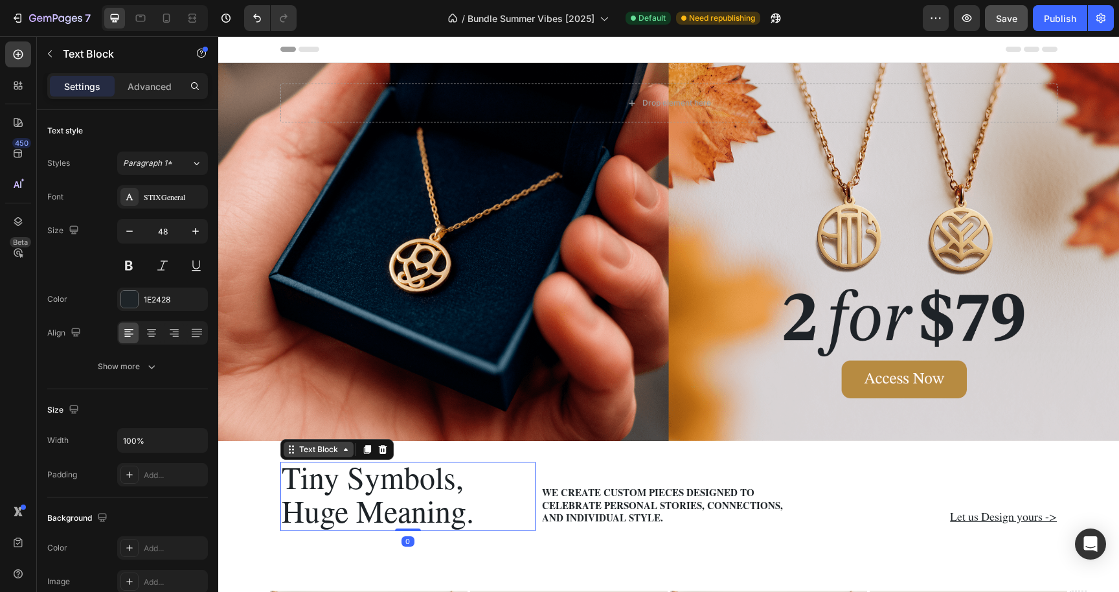
click at [323, 449] on div "Text Block" at bounding box center [319, 450] width 44 height 12
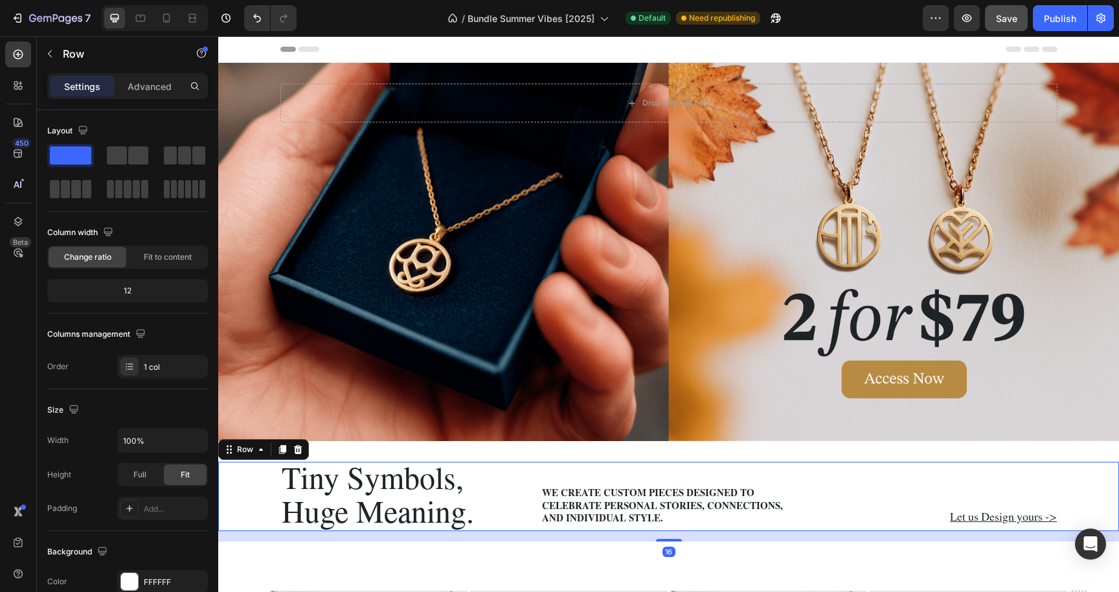
click at [244, 483] on div "Tiny Symbols, Huge Meaning. Text Block We create custom pieces designed to cele…" at bounding box center [668, 496] width 901 height 69
click at [240, 475] on div "Tiny Symbols, Huge Meaning. Text Block We create custom pieces designed to cele…" at bounding box center [668, 496] width 901 height 69
click at [111, 234] on icon "button" at bounding box center [108, 231] width 13 height 13
click at [113, 274] on icon "button" at bounding box center [110, 275] width 13 height 13
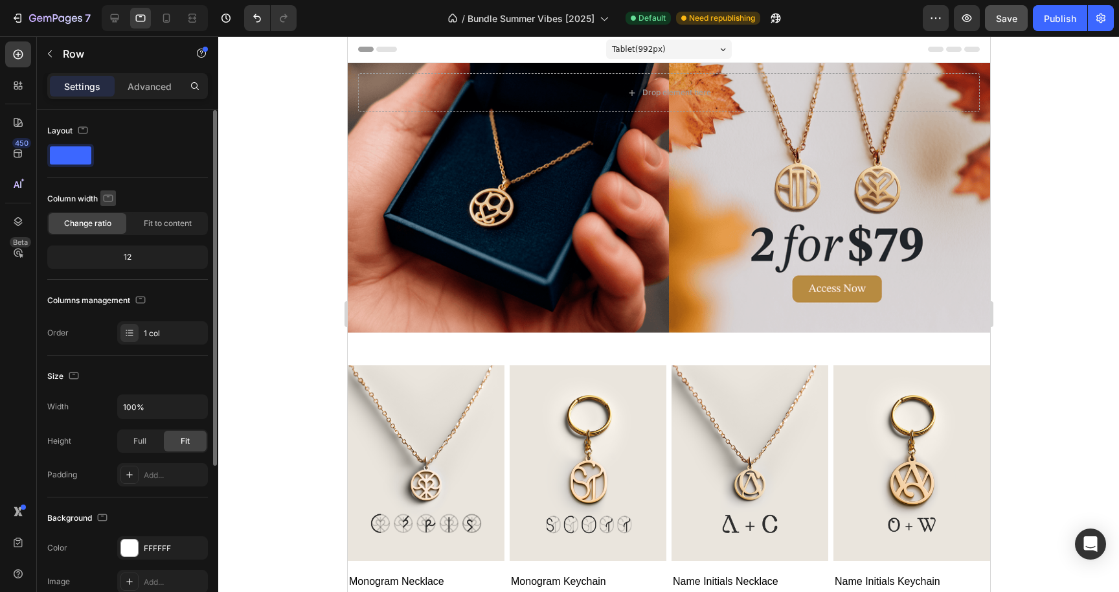
click at [112, 199] on icon "button" at bounding box center [108, 198] width 13 height 13
click at [108, 218] on icon "button" at bounding box center [111, 218] width 8 height 8
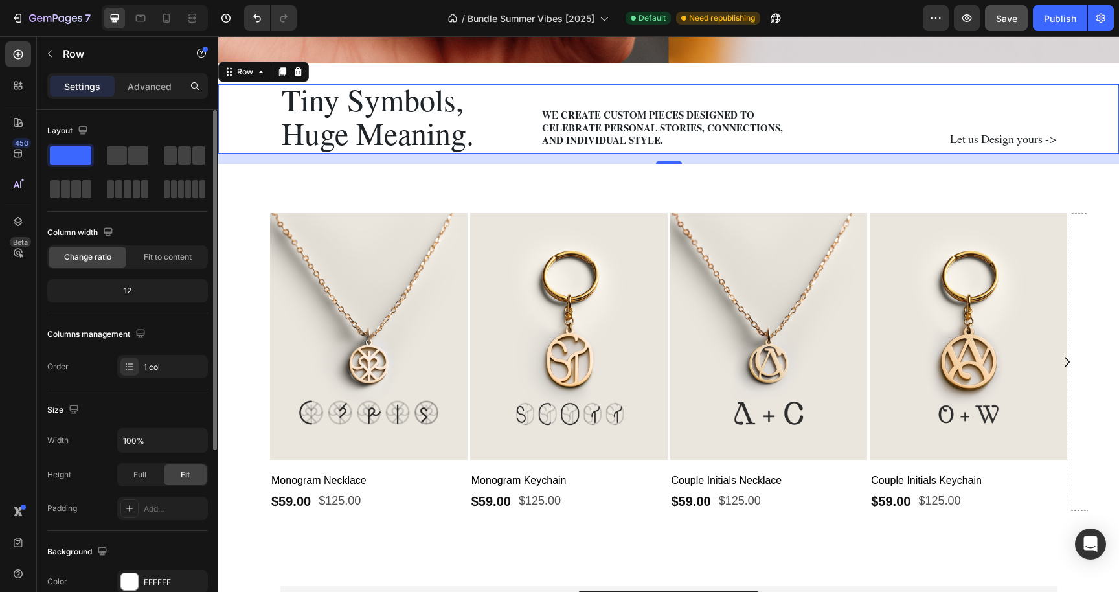
scroll to position [380, 0]
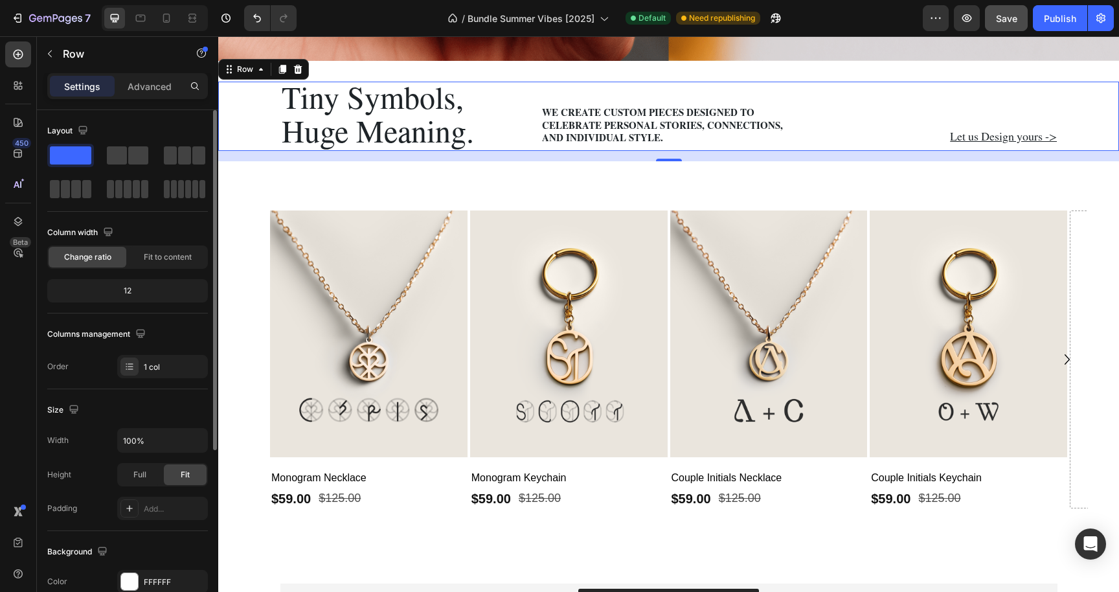
click at [179, 73] on div "Settings Advanced" at bounding box center [127, 86] width 161 height 26
click at [157, 87] on p "Advanced" at bounding box center [150, 87] width 44 height 14
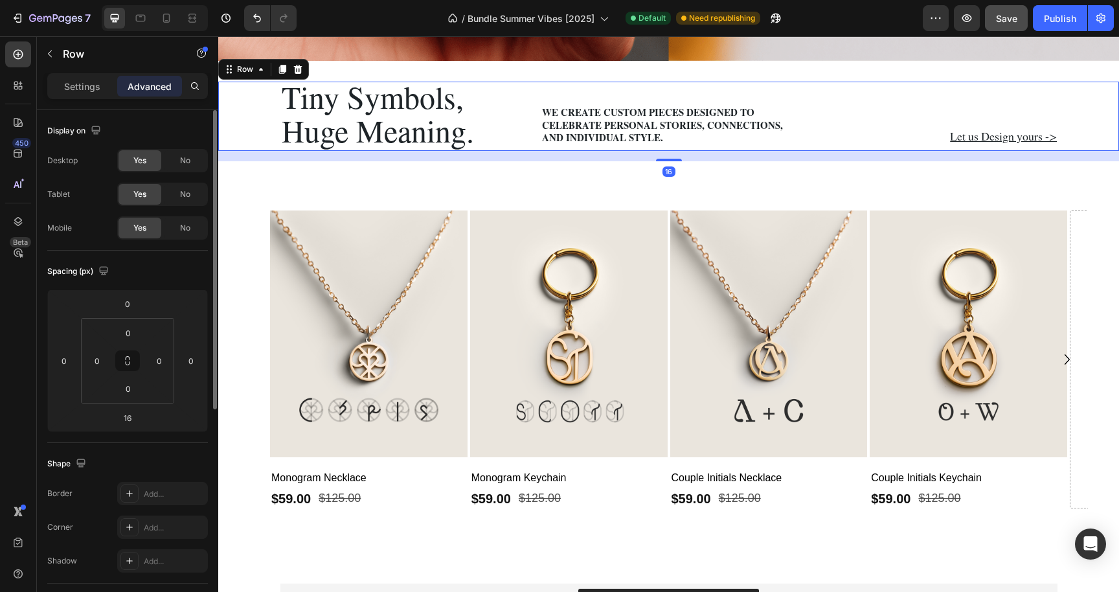
click at [148, 202] on div "Yes" at bounding box center [139, 194] width 43 height 21
click at [178, 202] on div "No" at bounding box center [185, 194] width 43 height 21
click at [135, 201] on div "Yes" at bounding box center [139, 194] width 43 height 21
click at [136, 21] on icon at bounding box center [140, 18] width 13 height 13
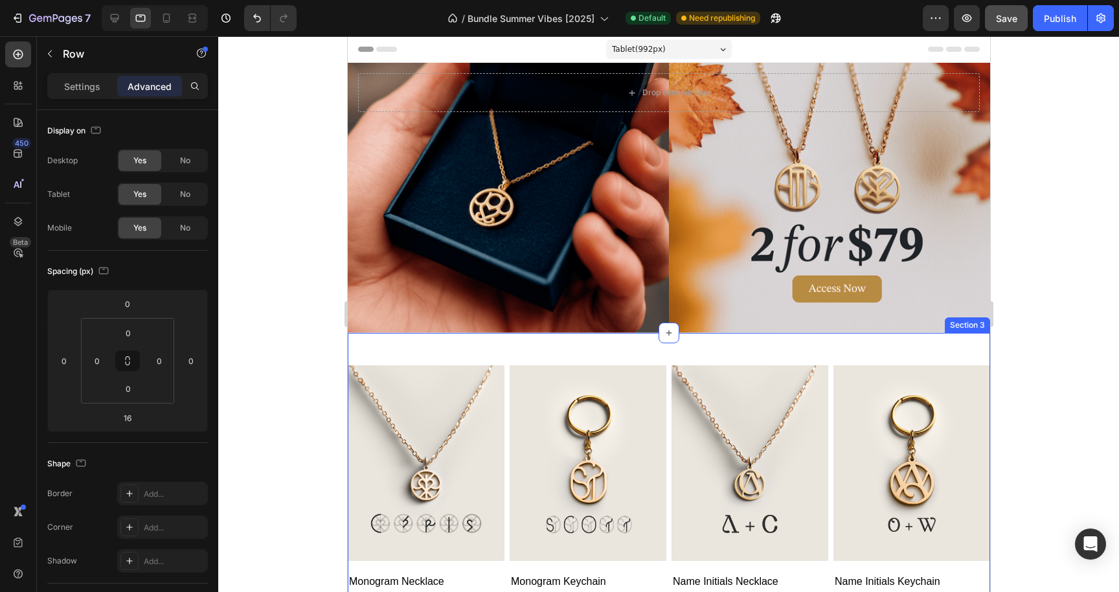
click at [470, 349] on div "Product Images Monogram Necklace Text Block $59.00 Product Price Product Price …" at bounding box center [668, 510] width 642 height 354
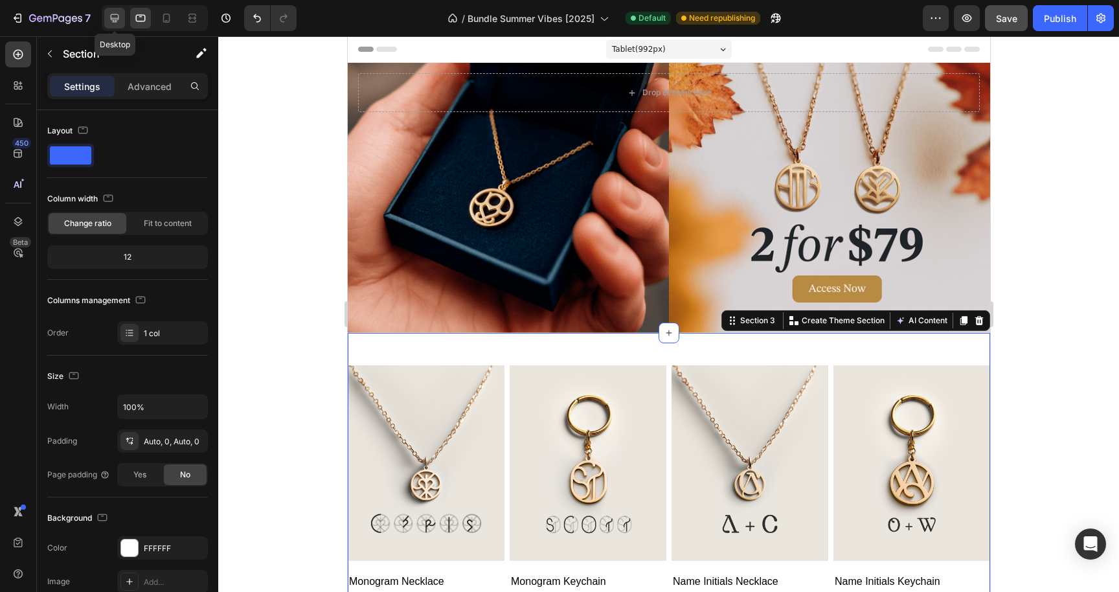
click at [112, 23] on icon at bounding box center [114, 18] width 13 height 13
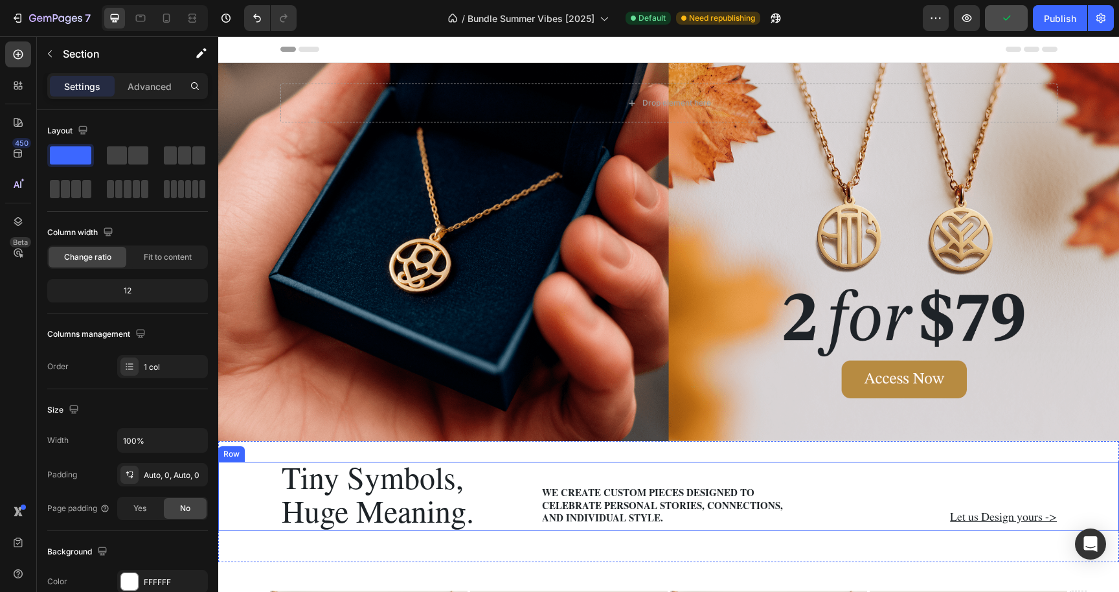
click at [232, 454] on div "Row" at bounding box center [231, 454] width 21 height 12
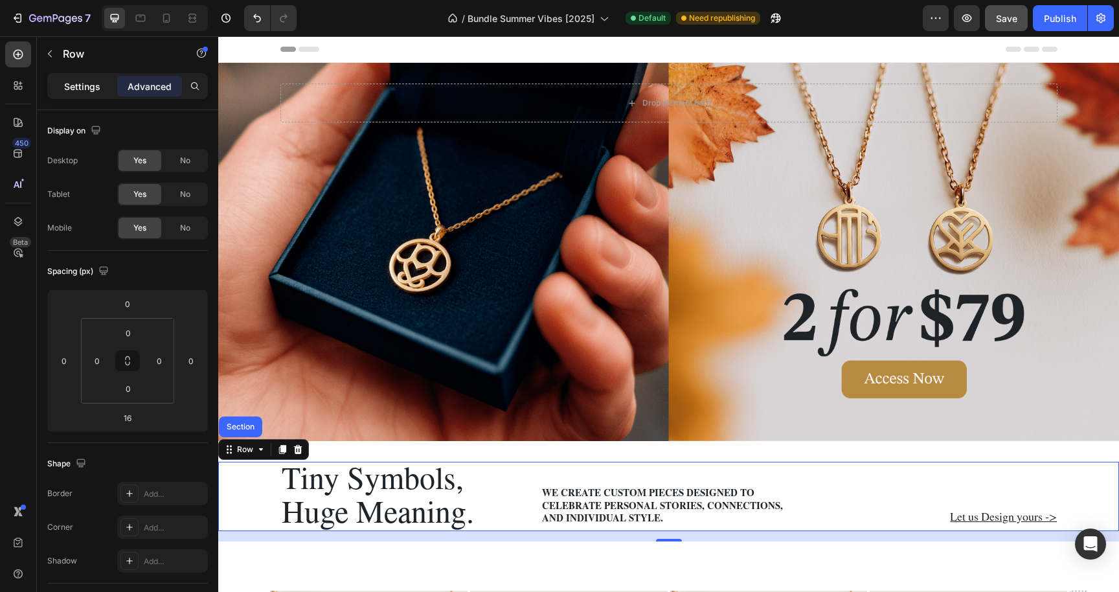
click at [102, 91] on div "Settings" at bounding box center [82, 86] width 65 height 21
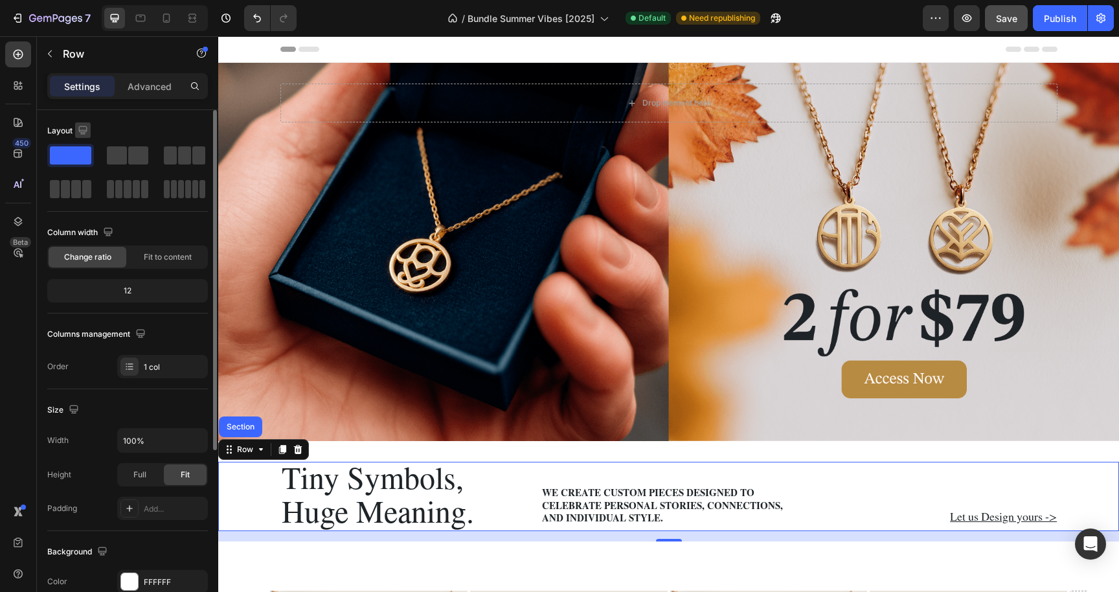
click at [85, 124] on icon "button" at bounding box center [82, 130] width 13 height 13
click at [85, 176] on icon "button" at bounding box center [86, 173] width 10 height 7
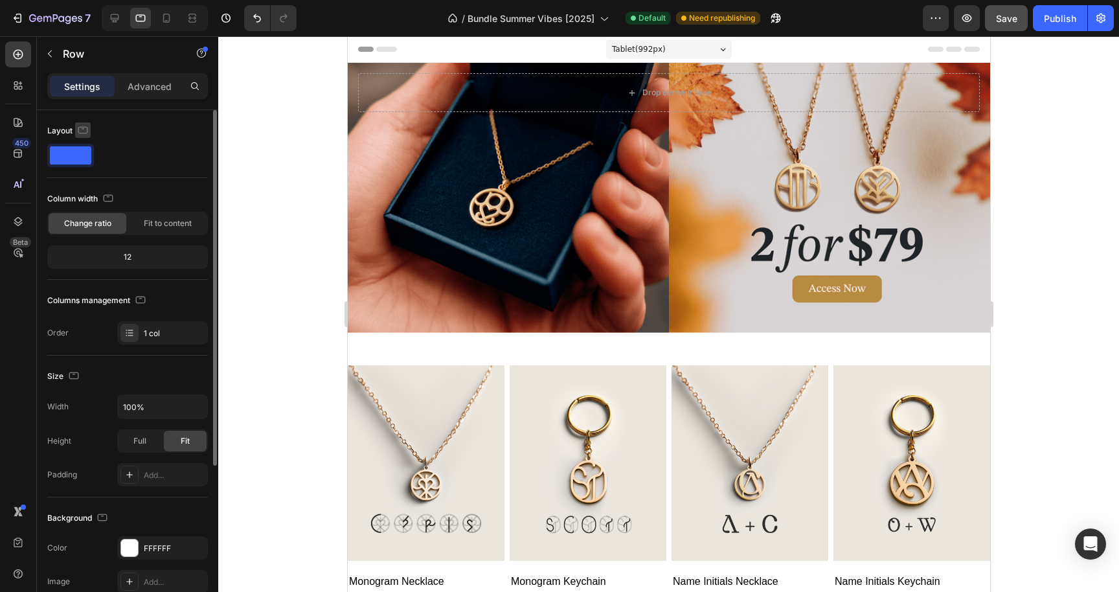
click at [79, 128] on icon "button" at bounding box center [82, 130] width 13 height 13
click at [79, 143] on button "button" at bounding box center [85, 150] width 21 height 21
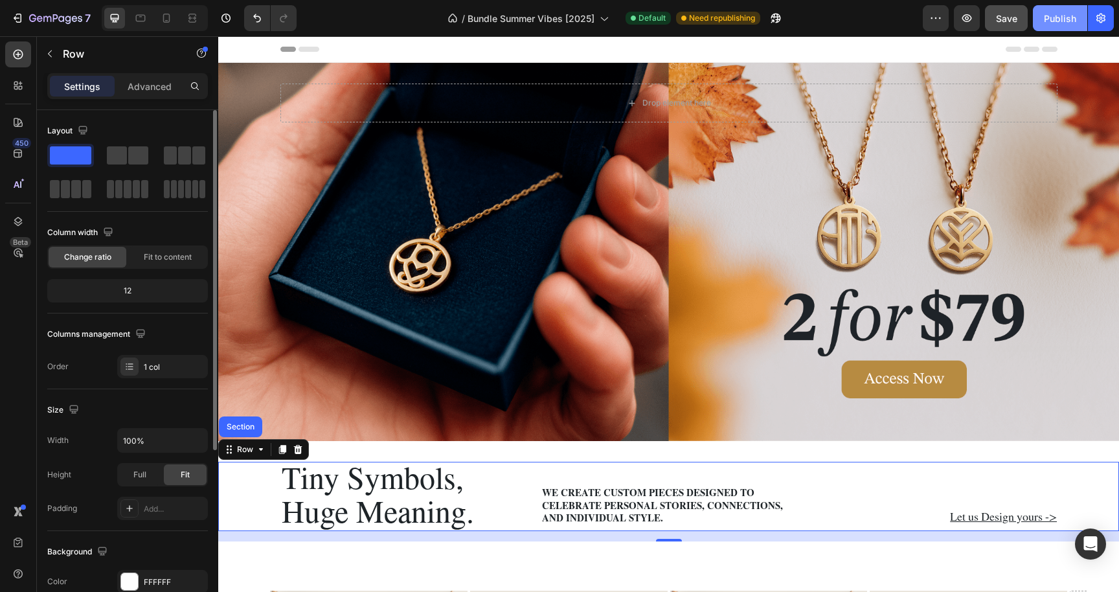
click at [1051, 20] on div "Publish" at bounding box center [1060, 19] width 32 height 14
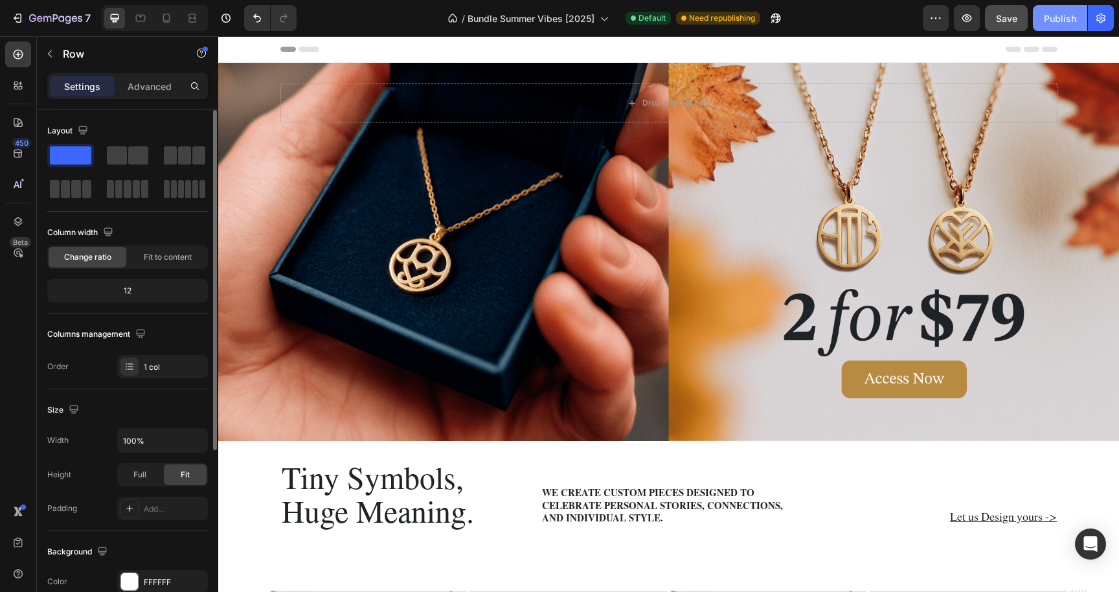
click at [1065, 14] on div "Publish" at bounding box center [1060, 19] width 32 height 14
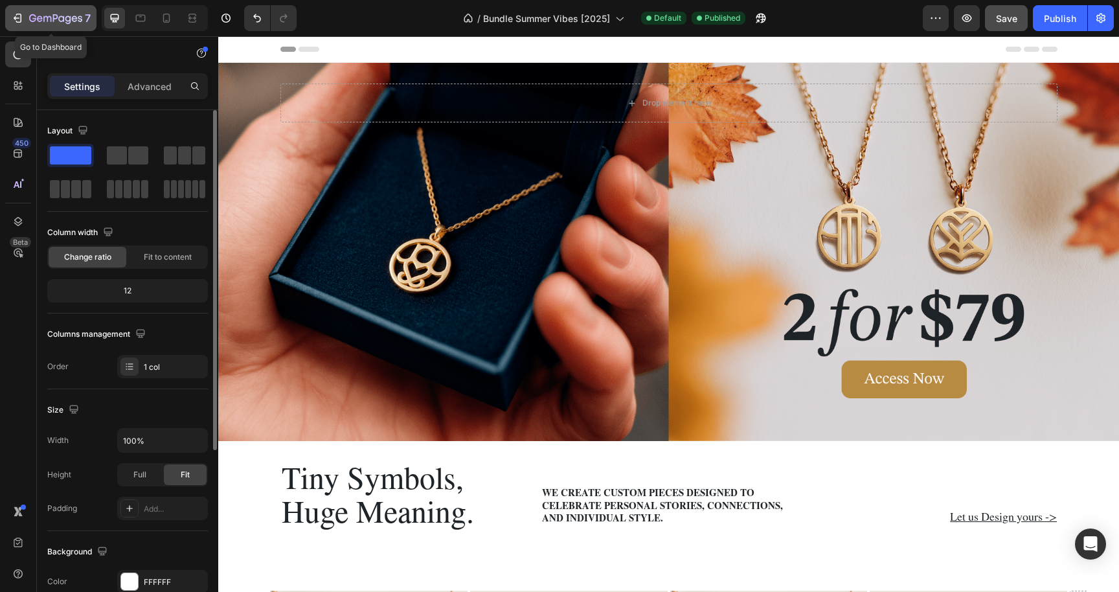
click at [26, 18] on div "7" at bounding box center [51, 18] width 80 height 16
